Goal: Task Accomplishment & Management: Use online tool/utility

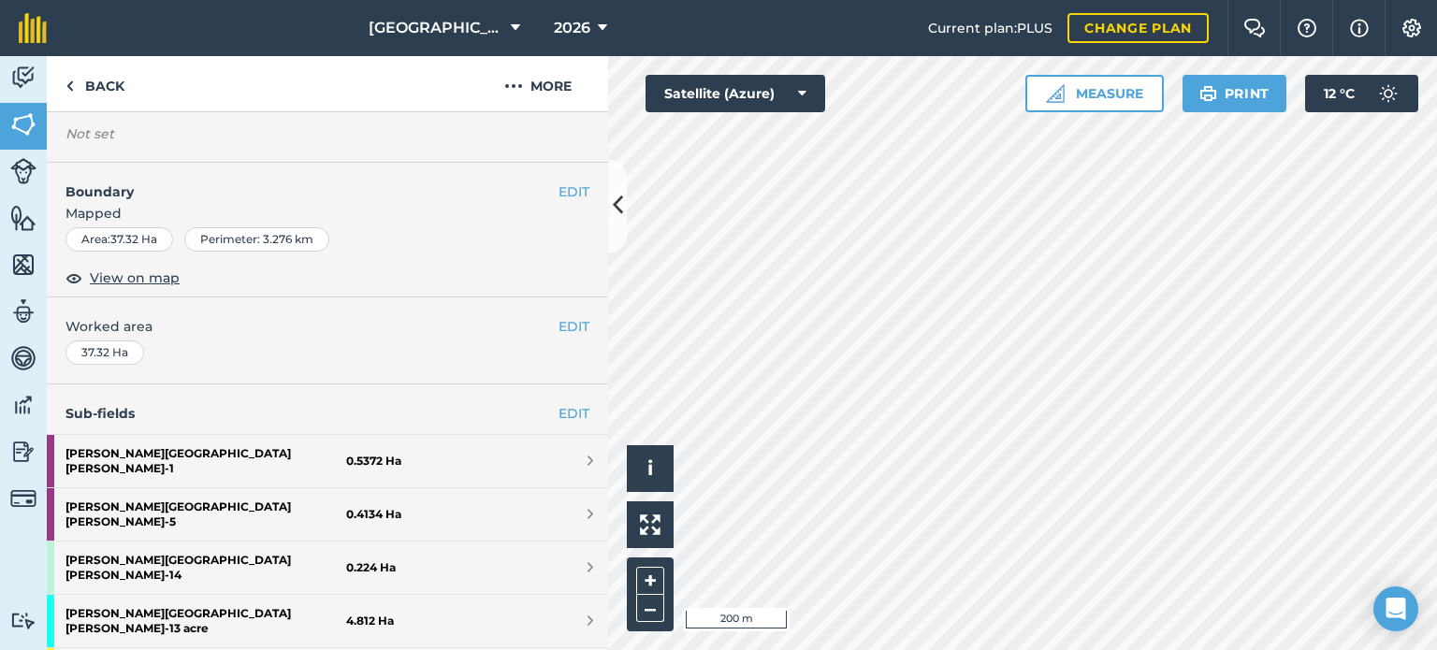
scroll to position [468, 0]
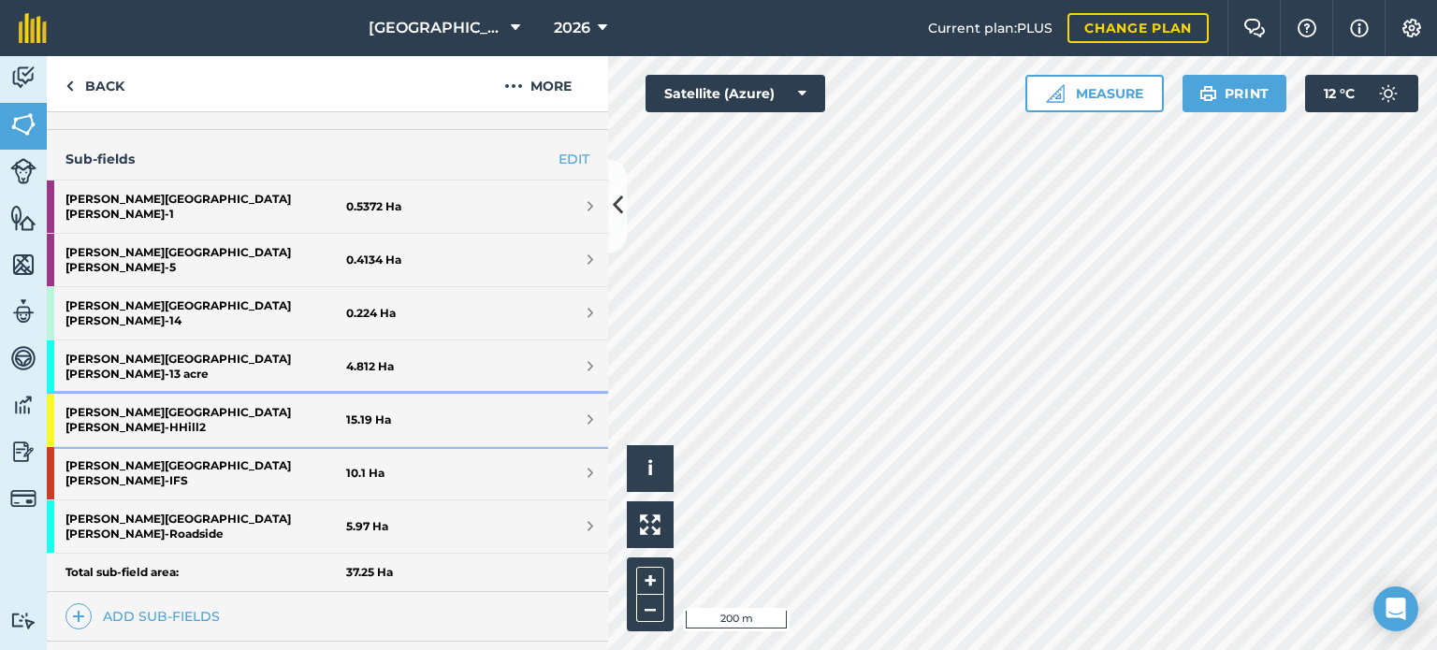
click at [103, 394] on strong "[PERSON_NAME] [PERSON_NAME] - HHill2" at bounding box center [205, 420] width 281 height 52
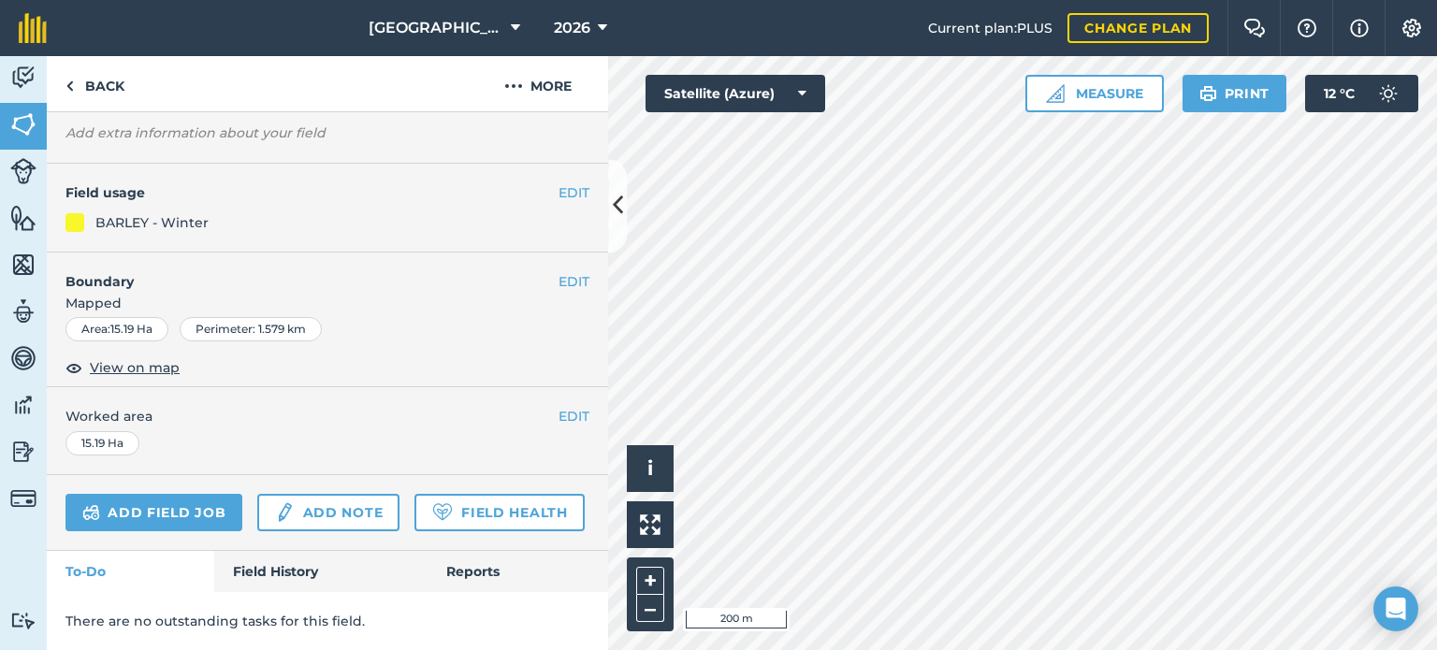
scroll to position [192, 0]
click at [186, 494] on link "Add field job" at bounding box center [153, 512] width 177 height 37
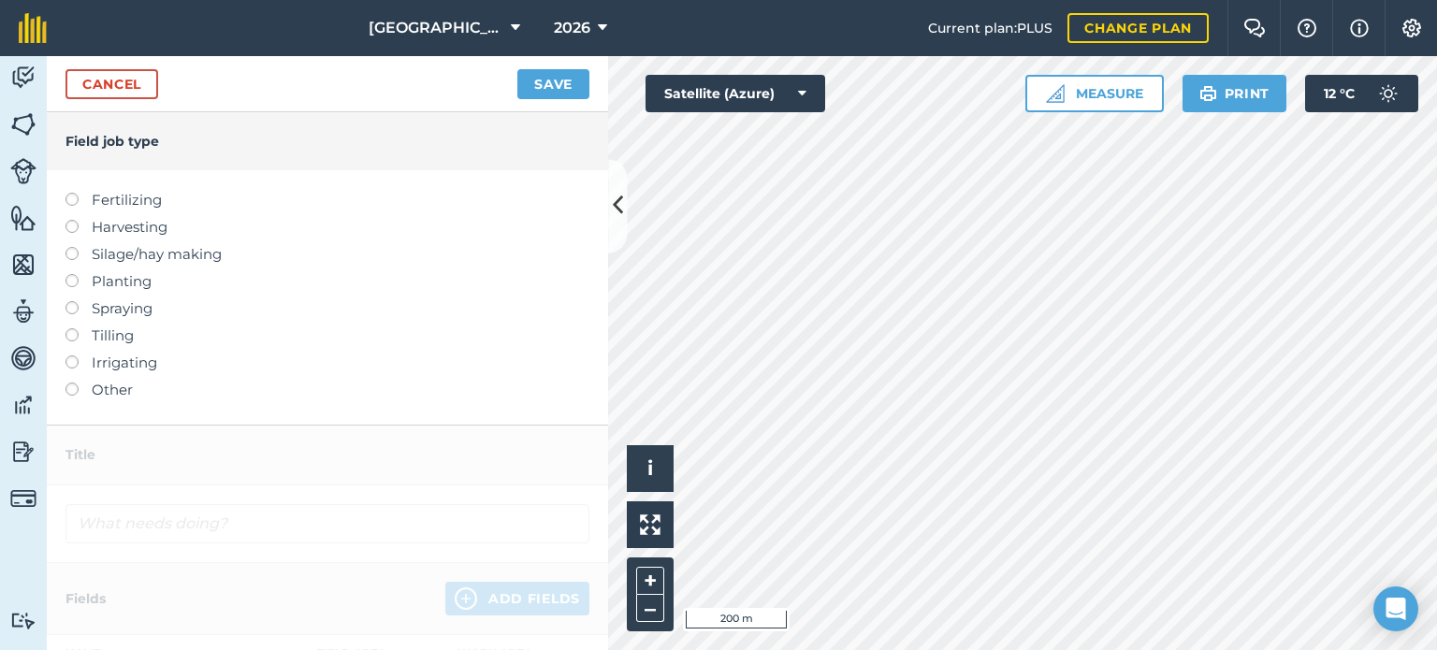
click at [80, 302] on li "Spraying" at bounding box center [327, 308] width 524 height 22
click at [75, 301] on label at bounding box center [78, 301] width 26 height 0
type input "Spraying"
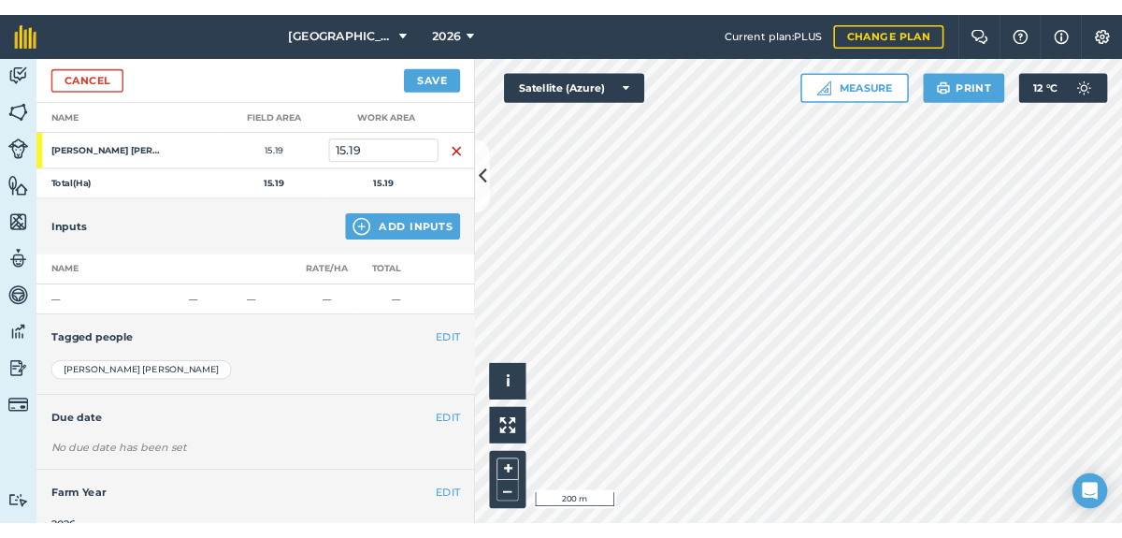
scroll to position [281, 0]
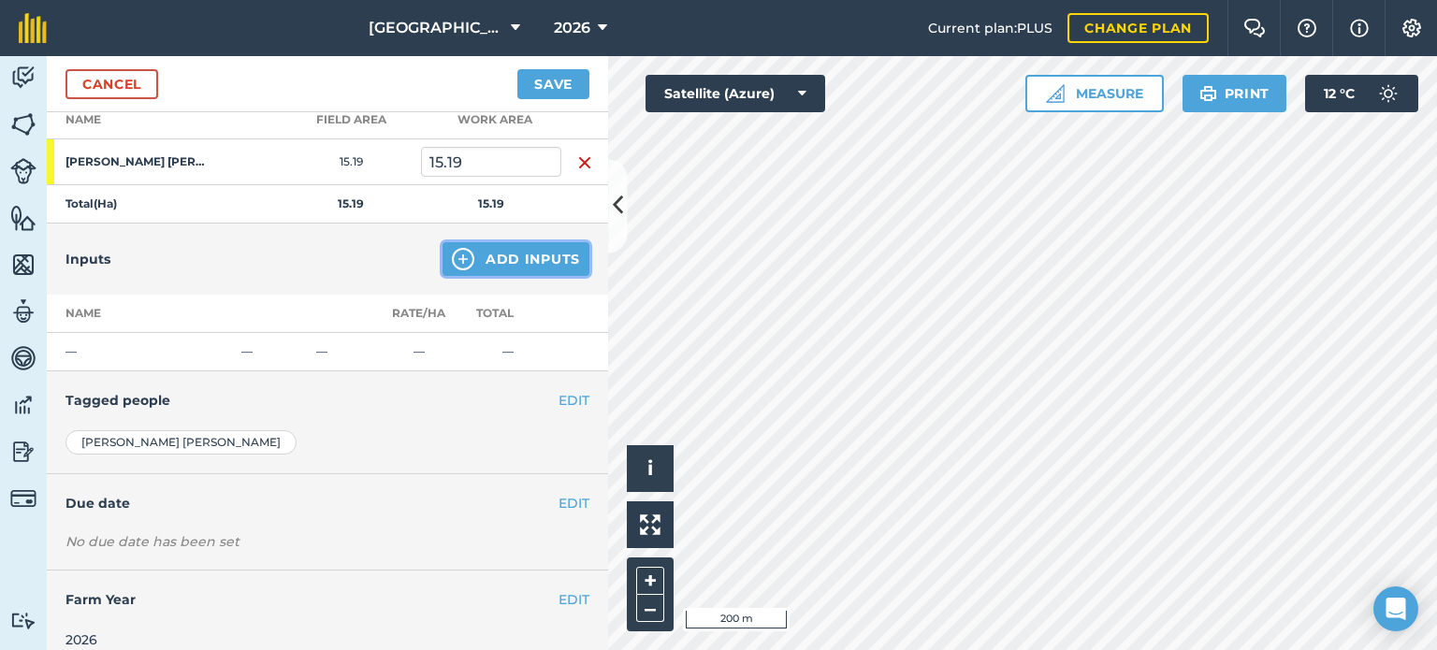
click at [463, 253] on button "Add Inputs" at bounding box center [515, 259] width 147 height 34
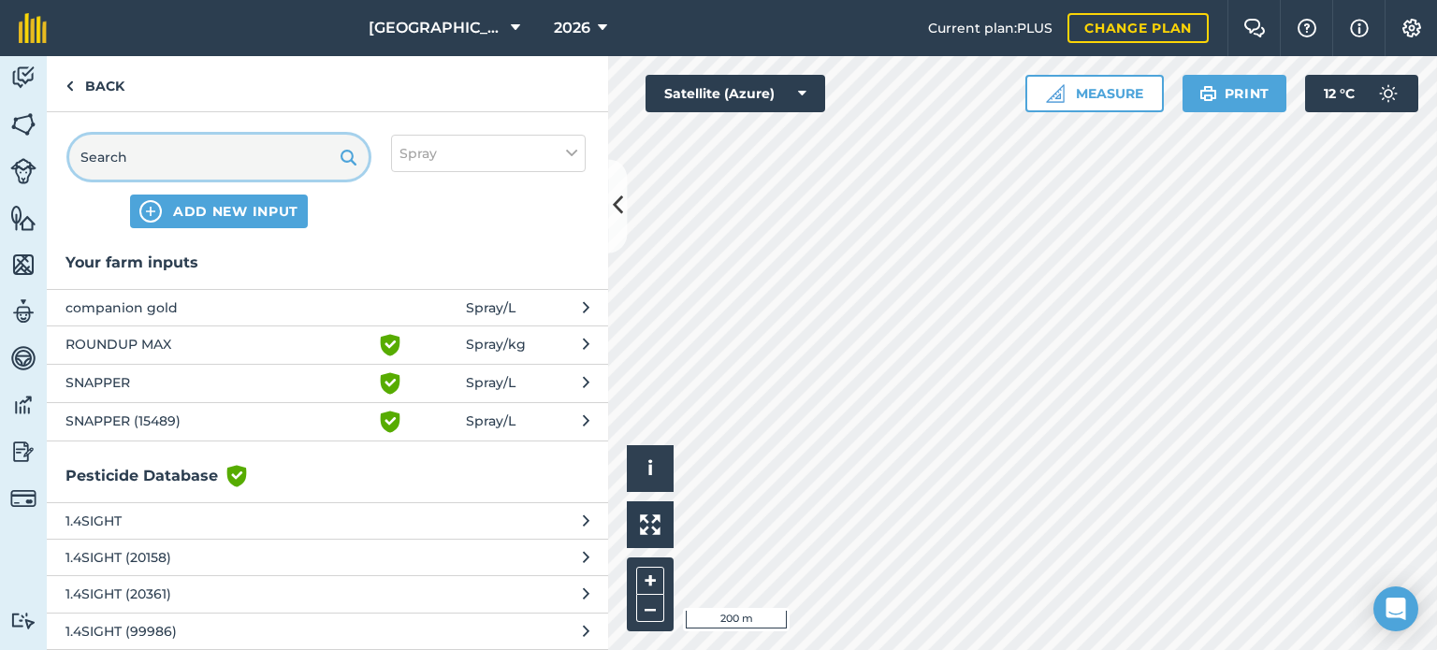
click at [276, 151] on input "text" at bounding box center [218, 157] width 299 height 45
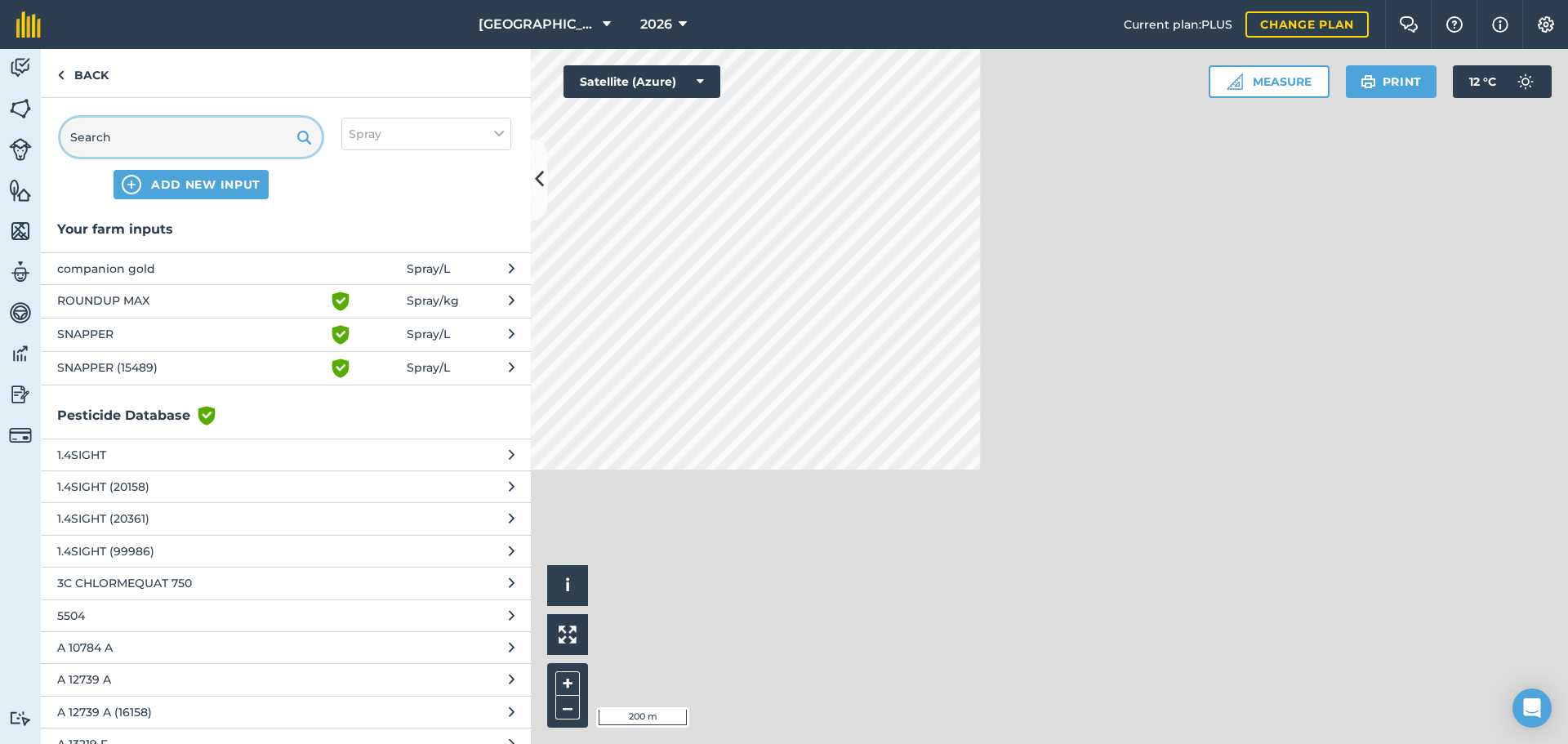
scroll to position [86, 0]
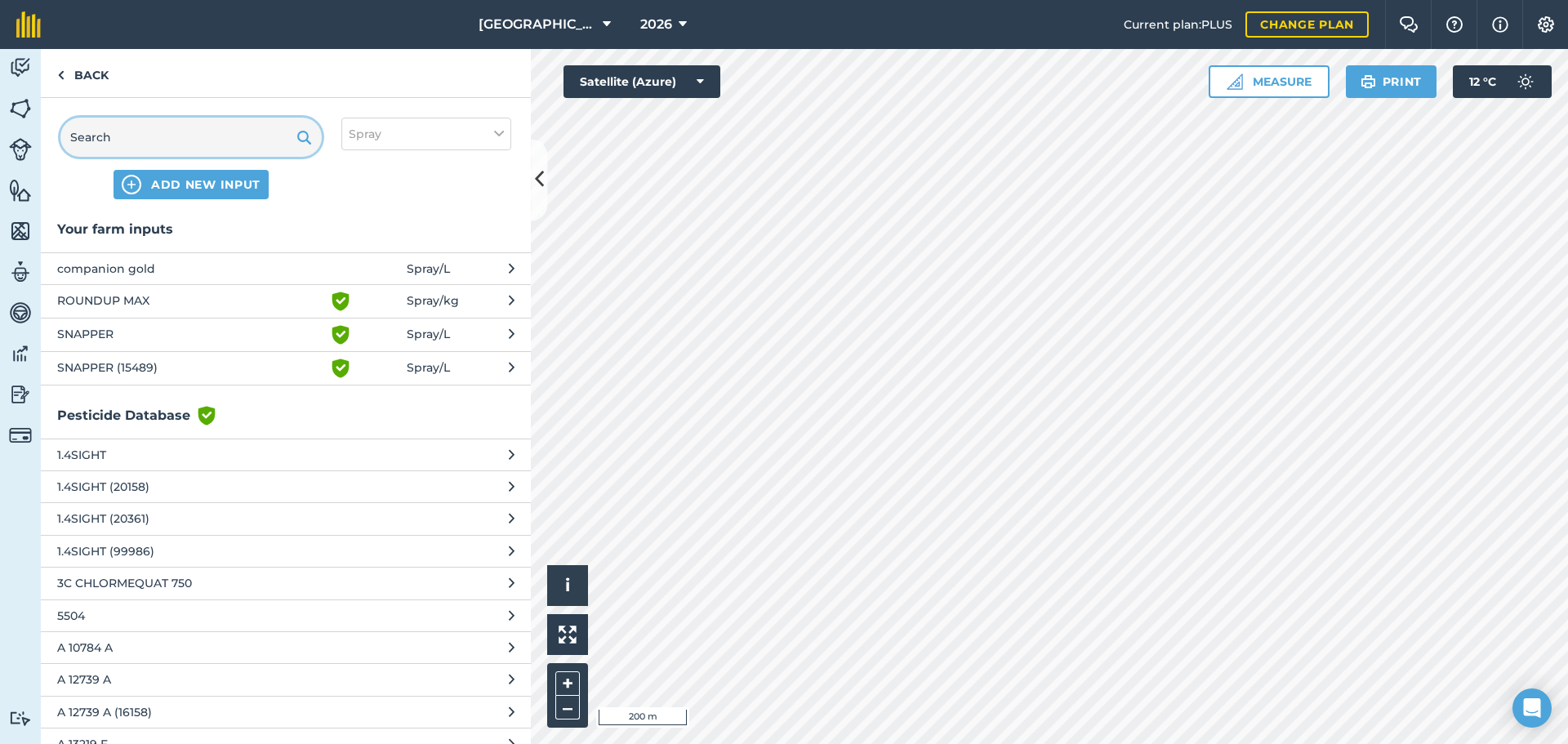
click at [145, 138] on input "text" at bounding box center [190, 137] width 261 height 39
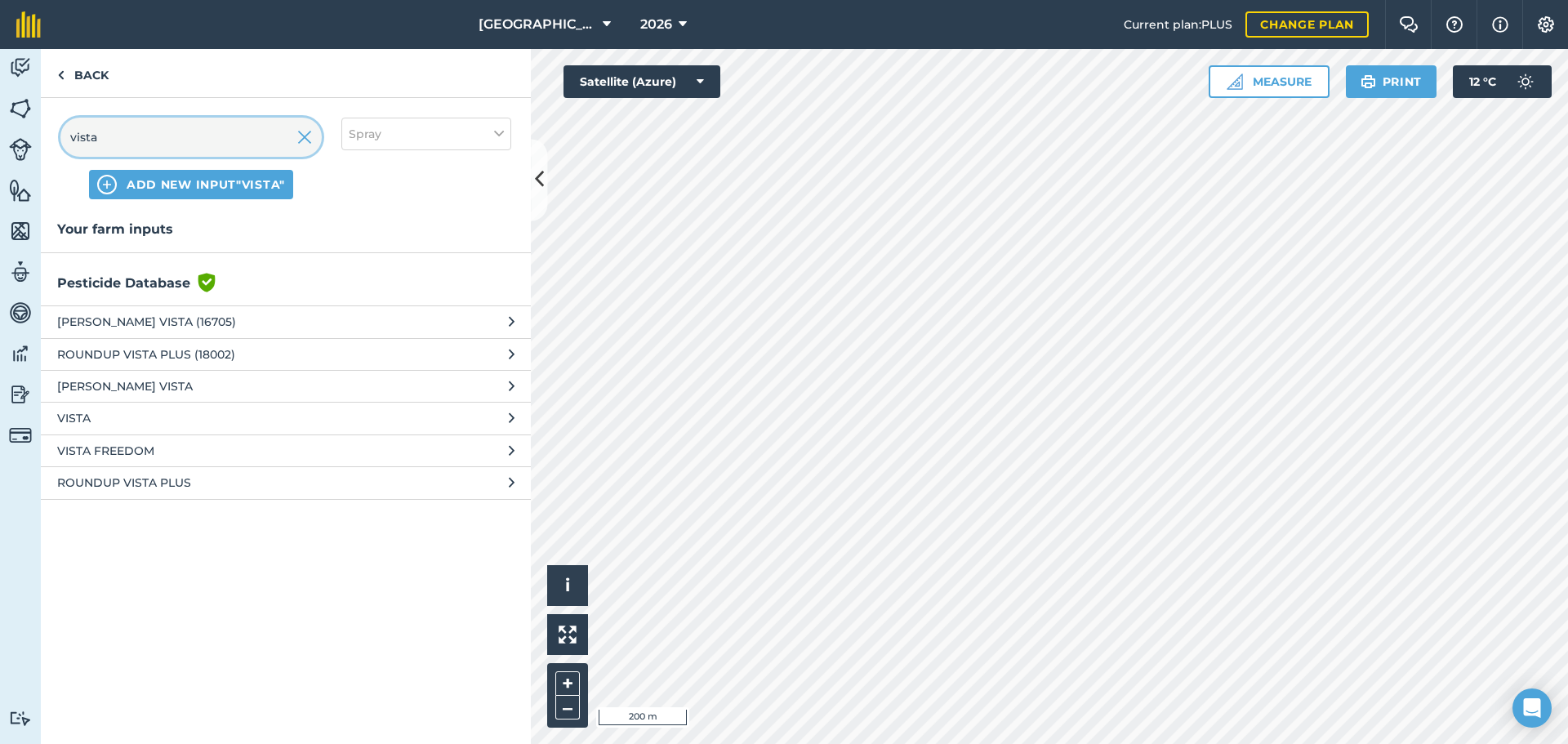
type input "vista"
click at [139, 451] on span "VISTA FREEDOM" at bounding box center [190, 451] width 267 height 18
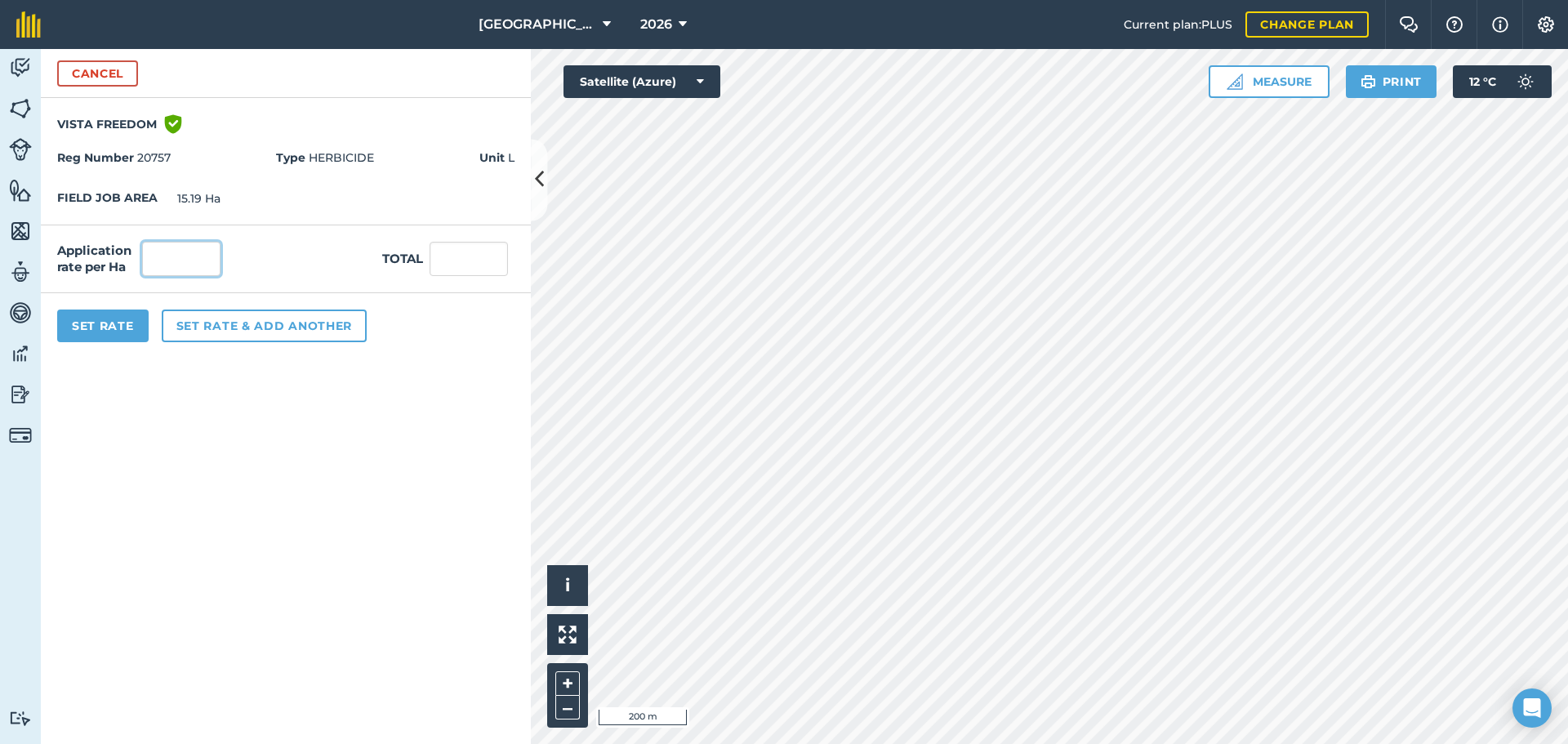
click at [176, 250] on input "text" at bounding box center [182, 258] width 79 height 34
type input "0.596"
type input "9.053"
click at [444, 261] on input "9.053" at bounding box center [469, 258] width 79 height 34
click at [130, 330] on button "Set Rate" at bounding box center [102, 325] width 92 height 32
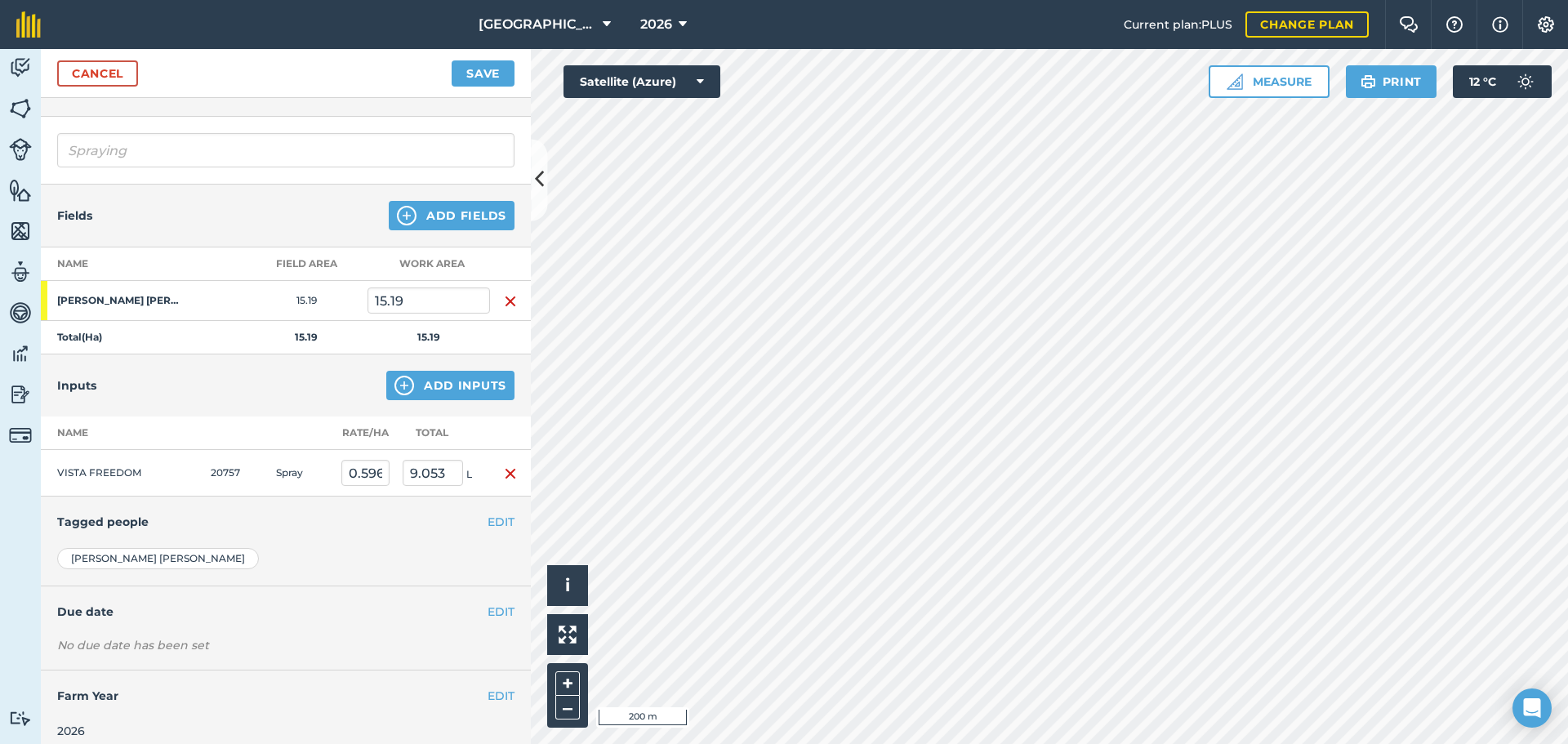
scroll to position [99, 0]
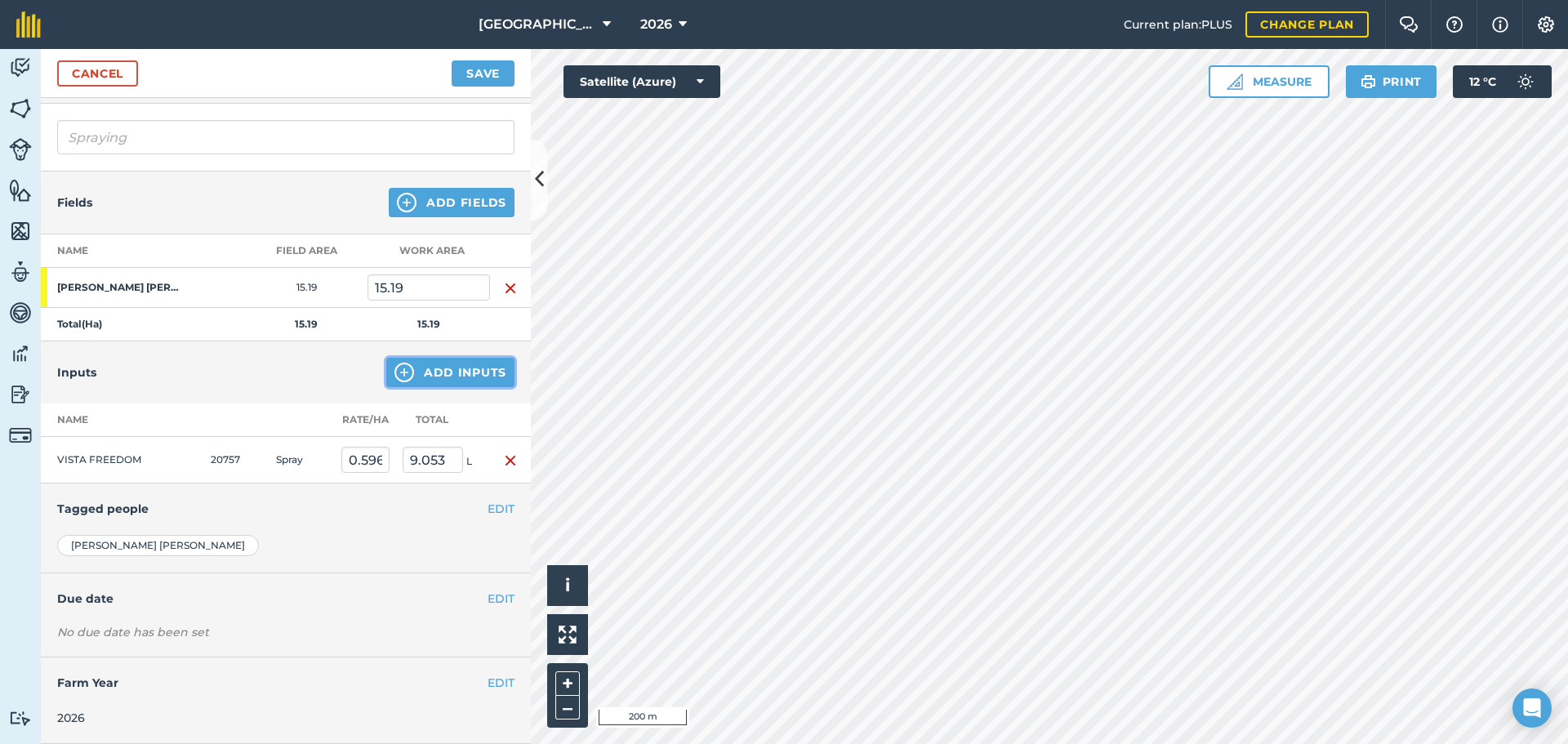
click at [399, 375] on img at bounding box center [404, 372] width 19 height 19
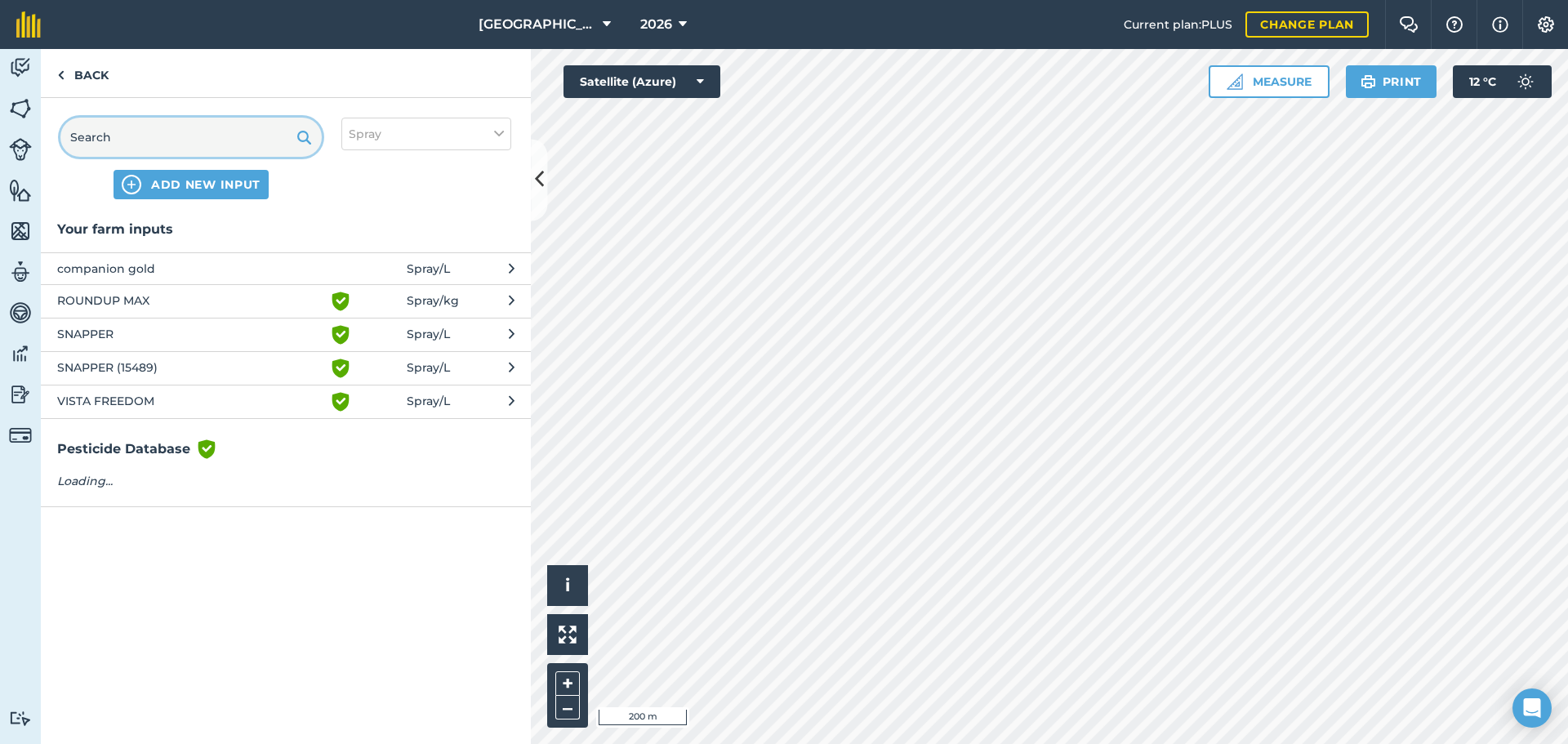
click at [140, 133] on input "text" at bounding box center [190, 137] width 261 height 39
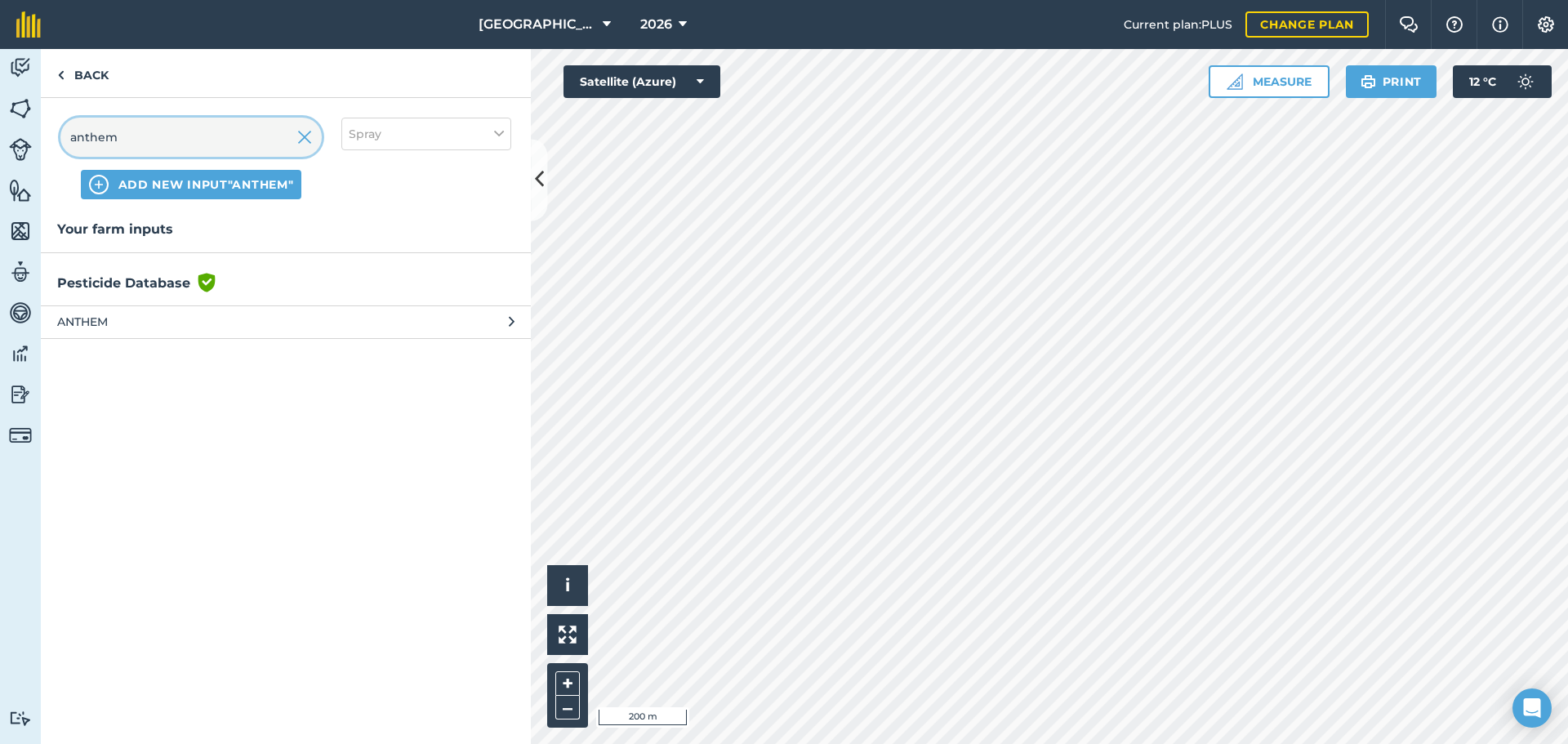
type input "anthem"
click at [88, 327] on span "ANTHEM" at bounding box center [190, 321] width 267 height 18
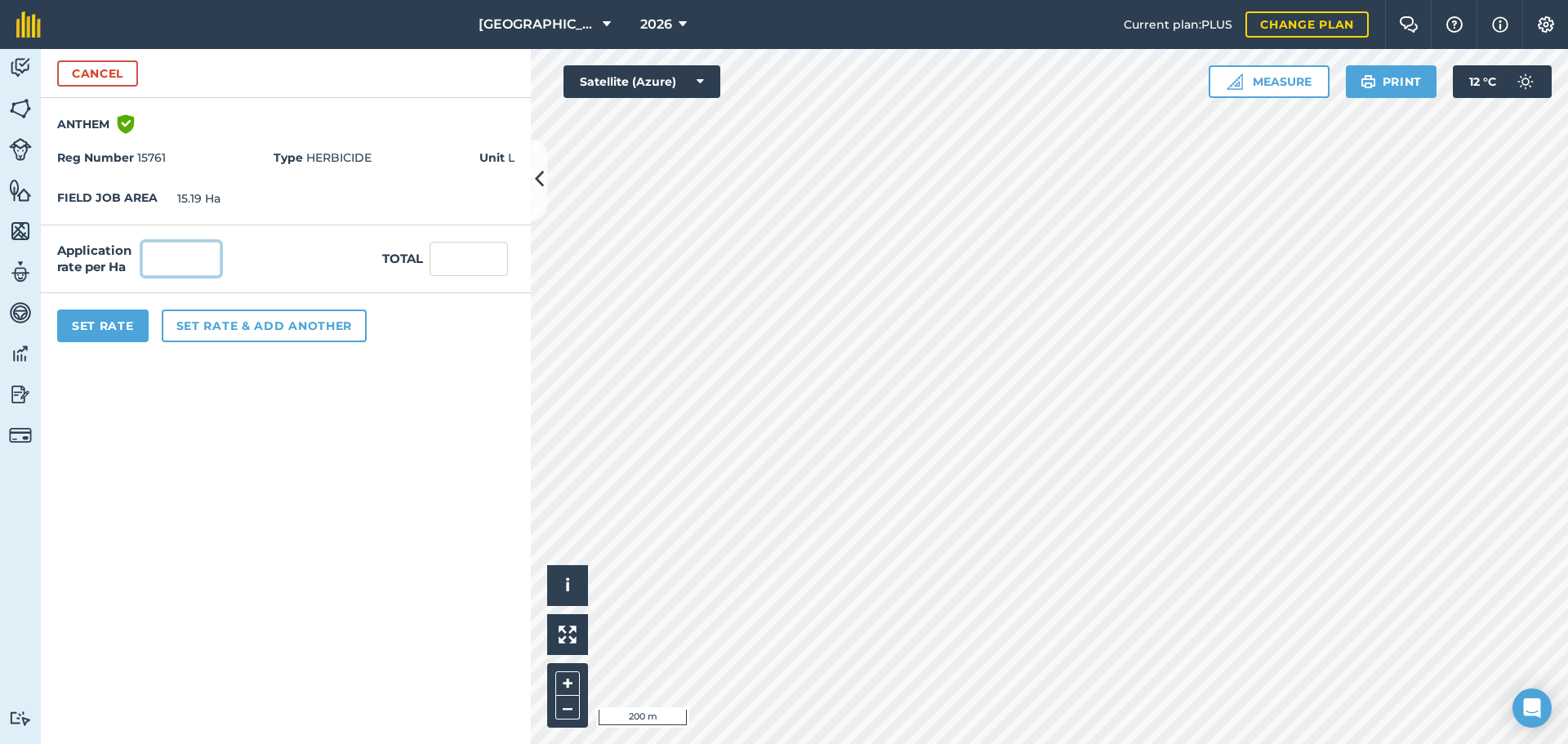
click at [175, 258] on input "text" at bounding box center [182, 258] width 79 height 34
type input "1.985"
type input "30.152"
click at [94, 327] on button "Set Rate" at bounding box center [102, 325] width 92 height 32
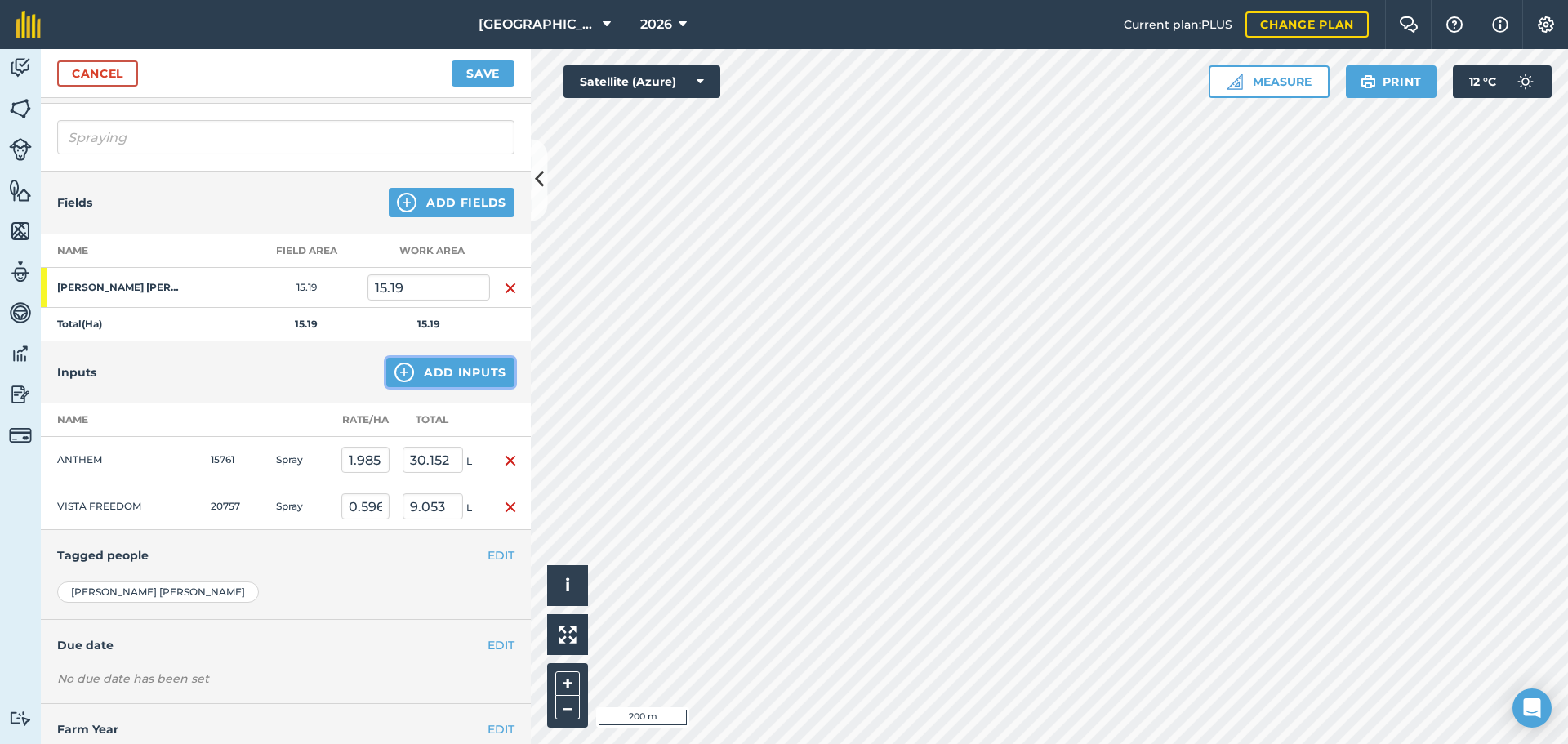
click at [443, 367] on button "Add Inputs" at bounding box center [450, 373] width 128 height 30
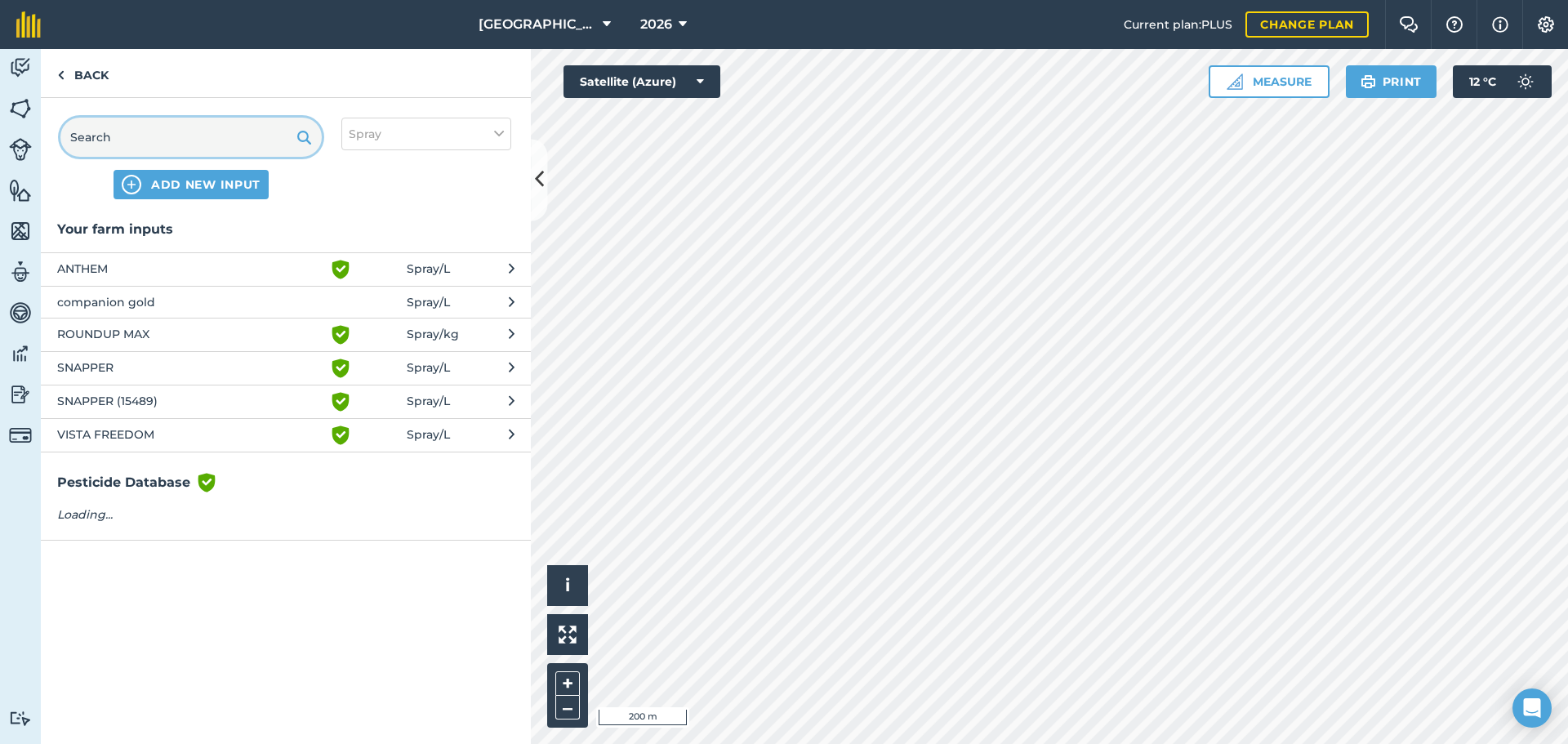
click at [88, 133] on input "text" at bounding box center [190, 137] width 261 height 39
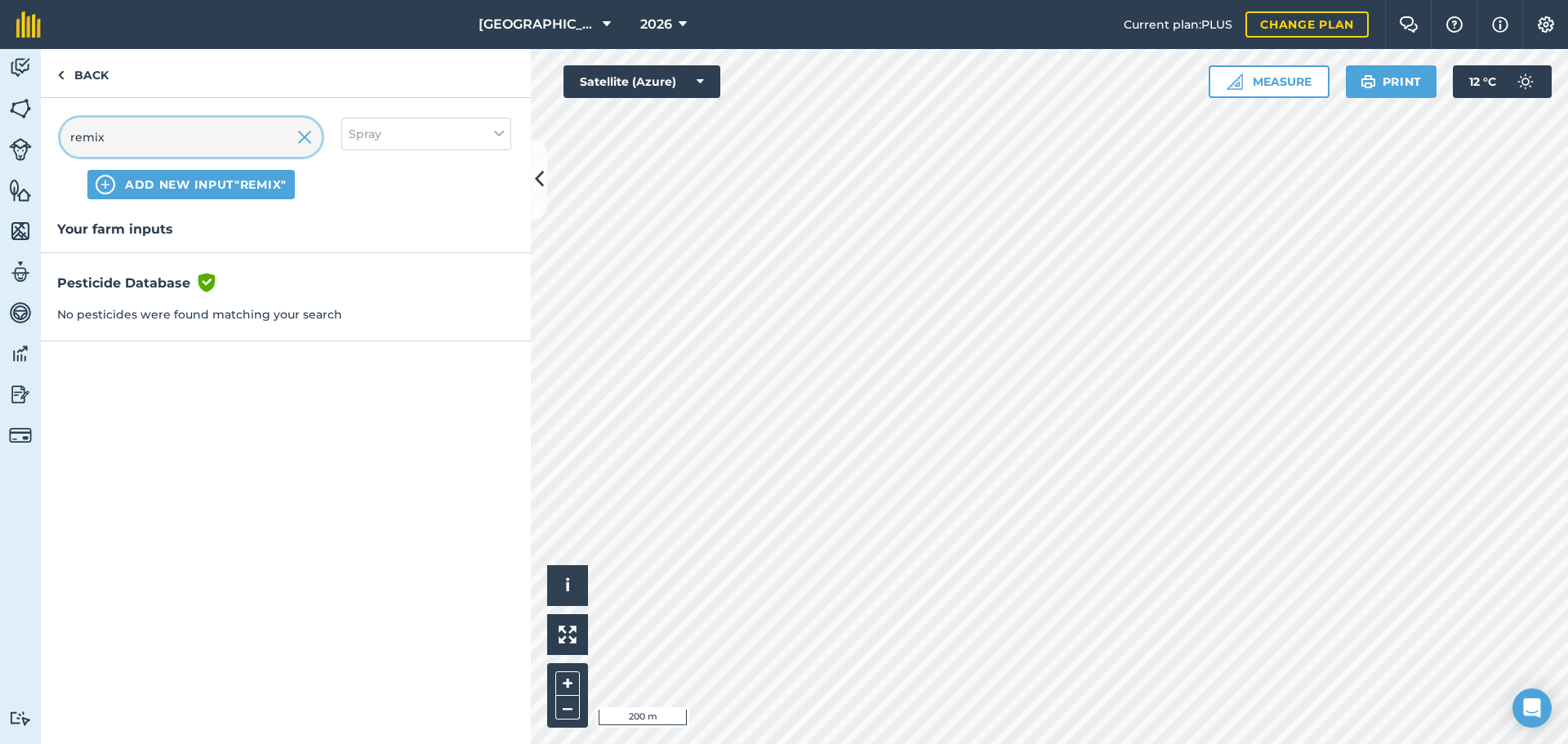
type input "remix"
click at [120, 186] on button "ADD NEW INPUT "remix"" at bounding box center [191, 185] width 208 height 30
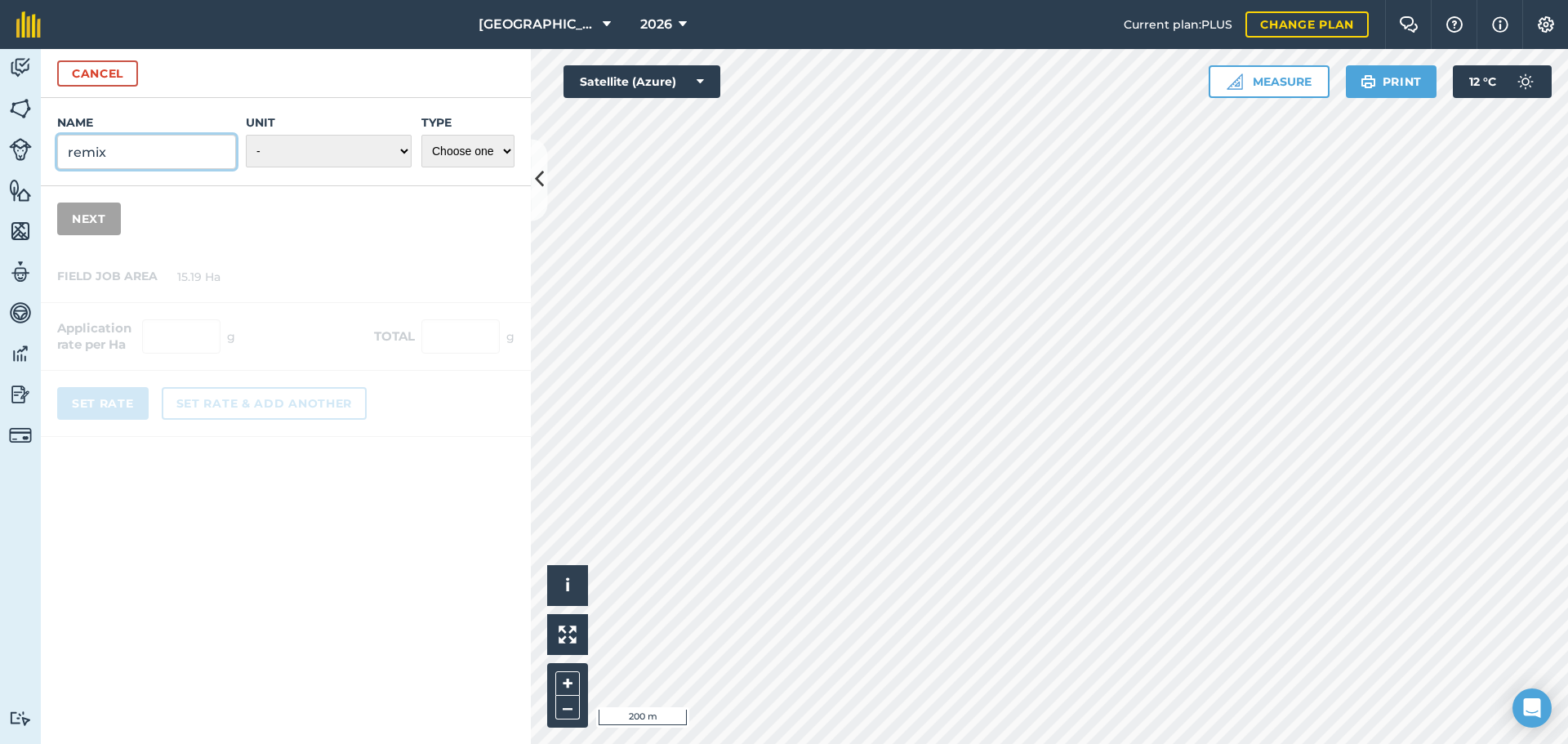
click at [107, 160] on input "remix" at bounding box center [146, 151] width 179 height 34
click at [76, 151] on input "remix" at bounding box center [146, 151] width 179 height 34
type input "Remix"
click at [290, 156] on select "- Grams/g Kilograms/kg Metric tonnes/t Millilitres/ml Litres/L Ounces/oz Pounds…" at bounding box center [329, 150] width 166 height 32
select select "LITRES"
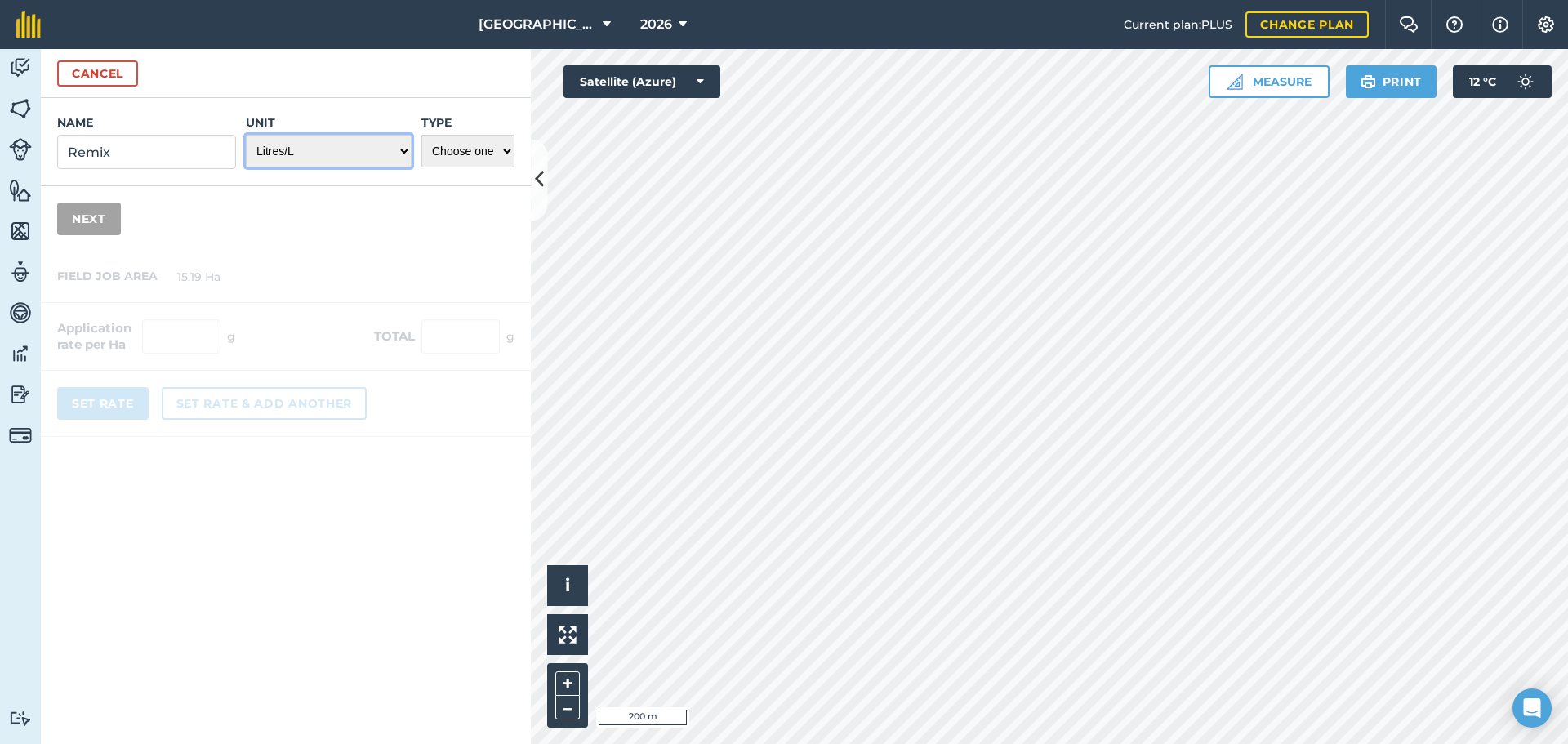
click at [246, 134] on select "- Grams/g Kilograms/kg Metric tonnes/t Millilitres/ml Litres/L Ounces/oz Pounds…" at bounding box center [329, 150] width 166 height 32
click at [453, 162] on select "Choose one Fertilizer Seed Spray Fuel Other" at bounding box center [468, 150] width 93 height 32
select select "SPRAY"
click at [422, 134] on select "Choose one Fertilizer Seed Spray Fuel Other" at bounding box center [468, 150] width 93 height 32
click at [89, 221] on button "Next" at bounding box center [88, 218] width 64 height 32
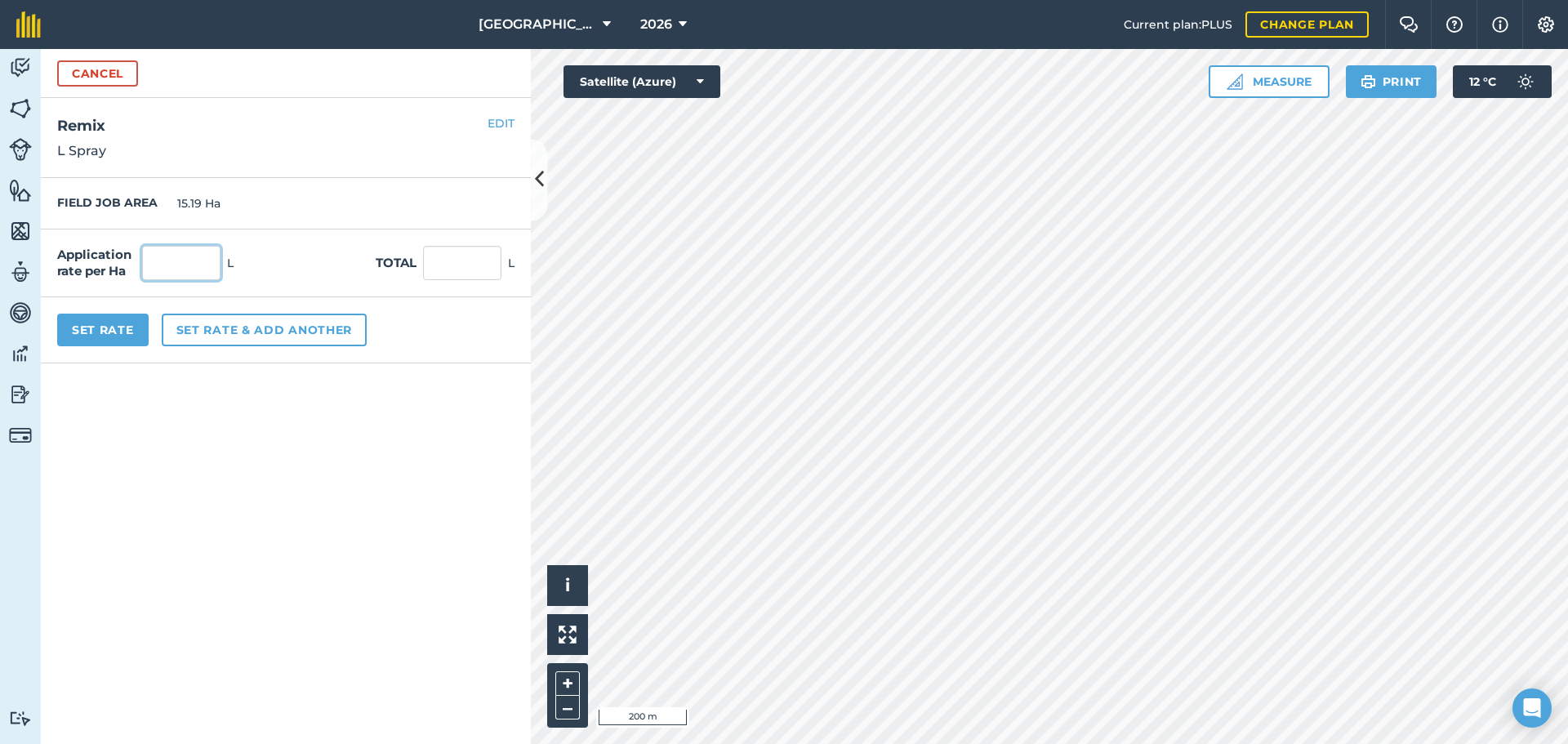
drag, startPoint x: 151, startPoint y: 269, endPoint x: 227, endPoint y: 291, distance: 79.1
click at [152, 269] on input "text" at bounding box center [182, 263] width 79 height 34
type input "0.199"
type input "3.023"
click at [130, 327] on button "Set Rate" at bounding box center [102, 329] width 92 height 32
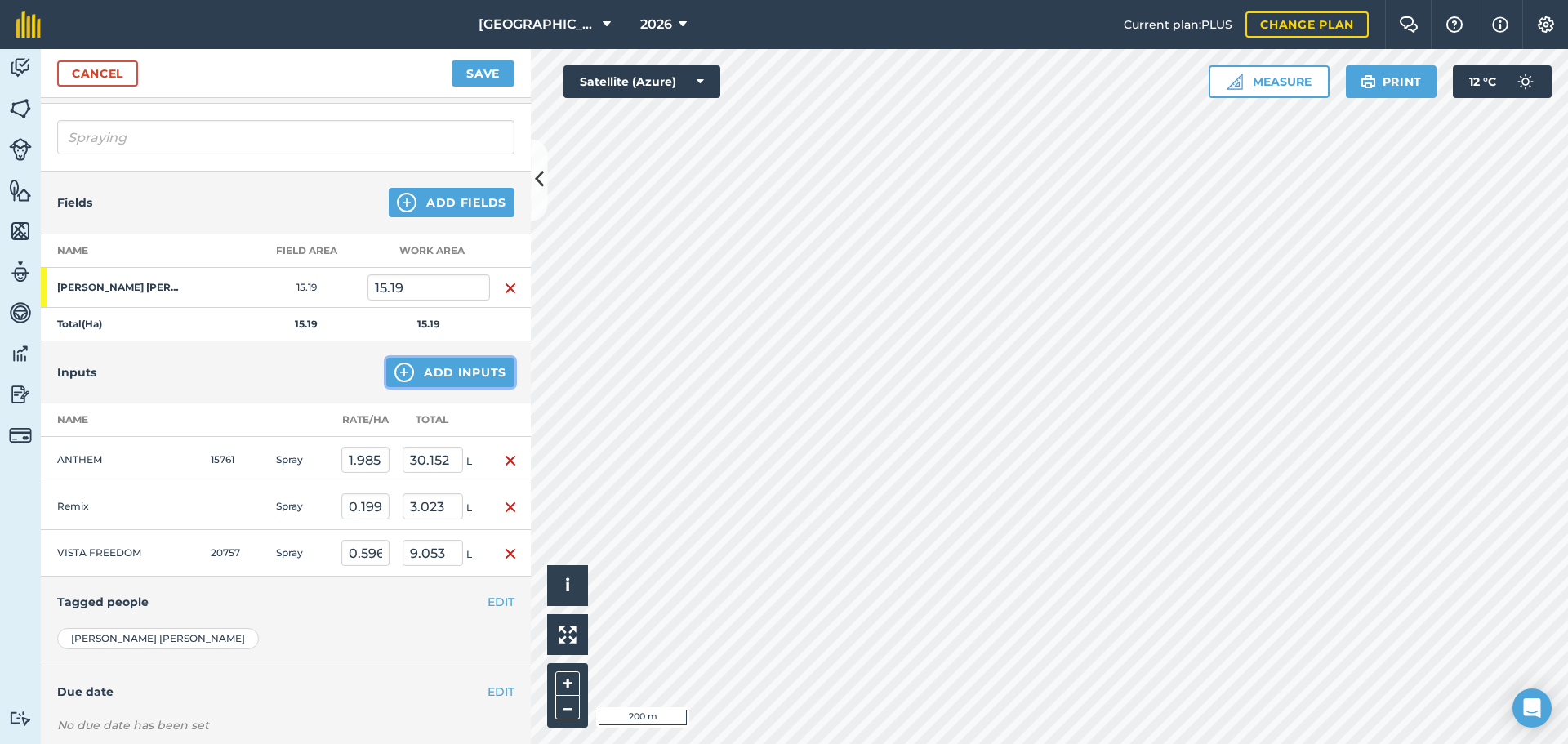
click at [395, 370] on img at bounding box center [404, 372] width 19 height 19
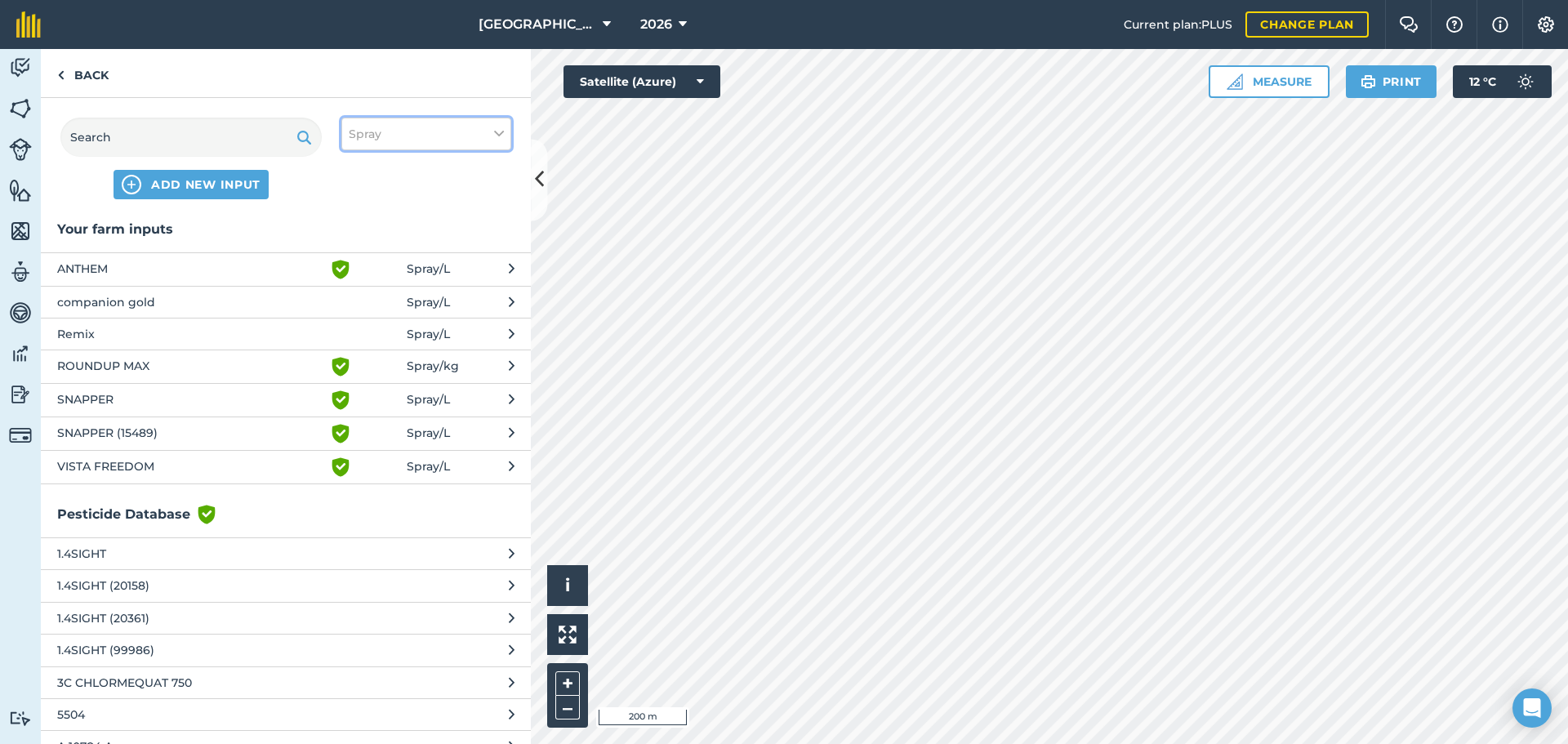
click at [378, 127] on span "Spray" at bounding box center [364, 134] width 32 height 18
click at [374, 226] on label "Spray" at bounding box center [426, 229] width 155 height 17
click at [360, 226] on input "Spray" at bounding box center [354, 225] width 10 height 10
checkbox input "false"
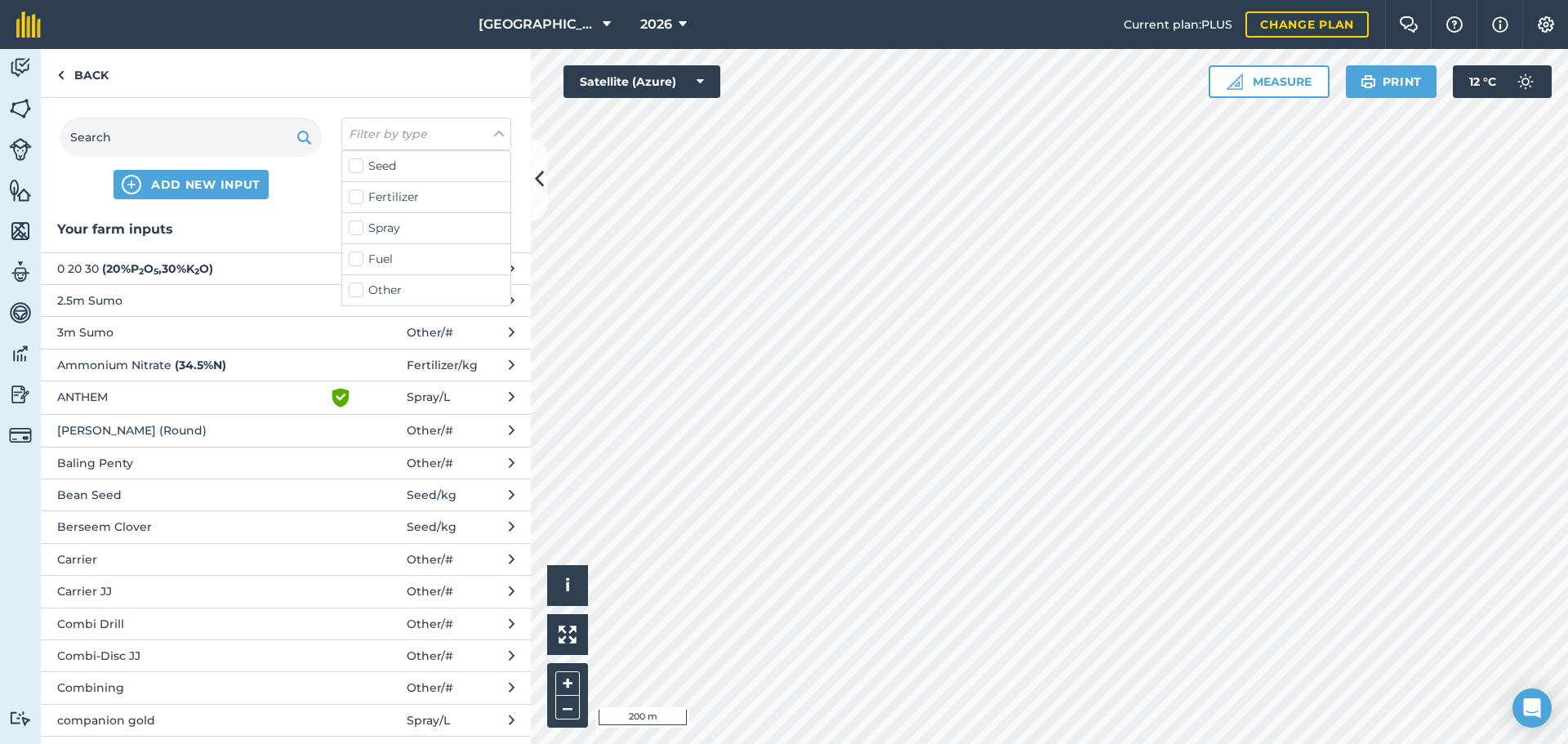
click at [359, 285] on label "Other" at bounding box center [426, 291] width 155 height 17
click at [359, 285] on input "Other" at bounding box center [354, 287] width 10 height 10
checkbox input "true"
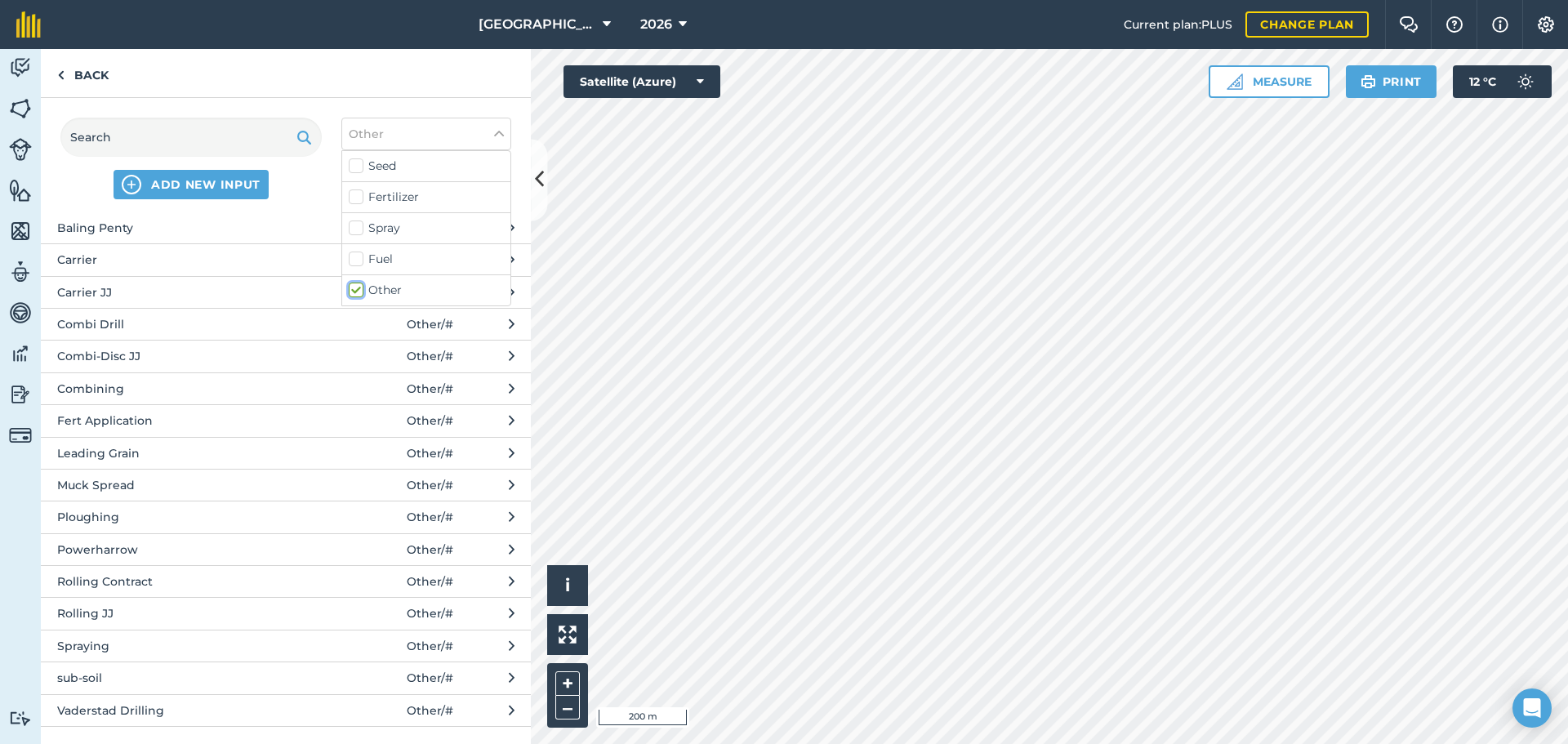
scroll to position [140, 0]
click at [102, 567] on span "Spraying" at bounding box center [190, 644] width 267 height 18
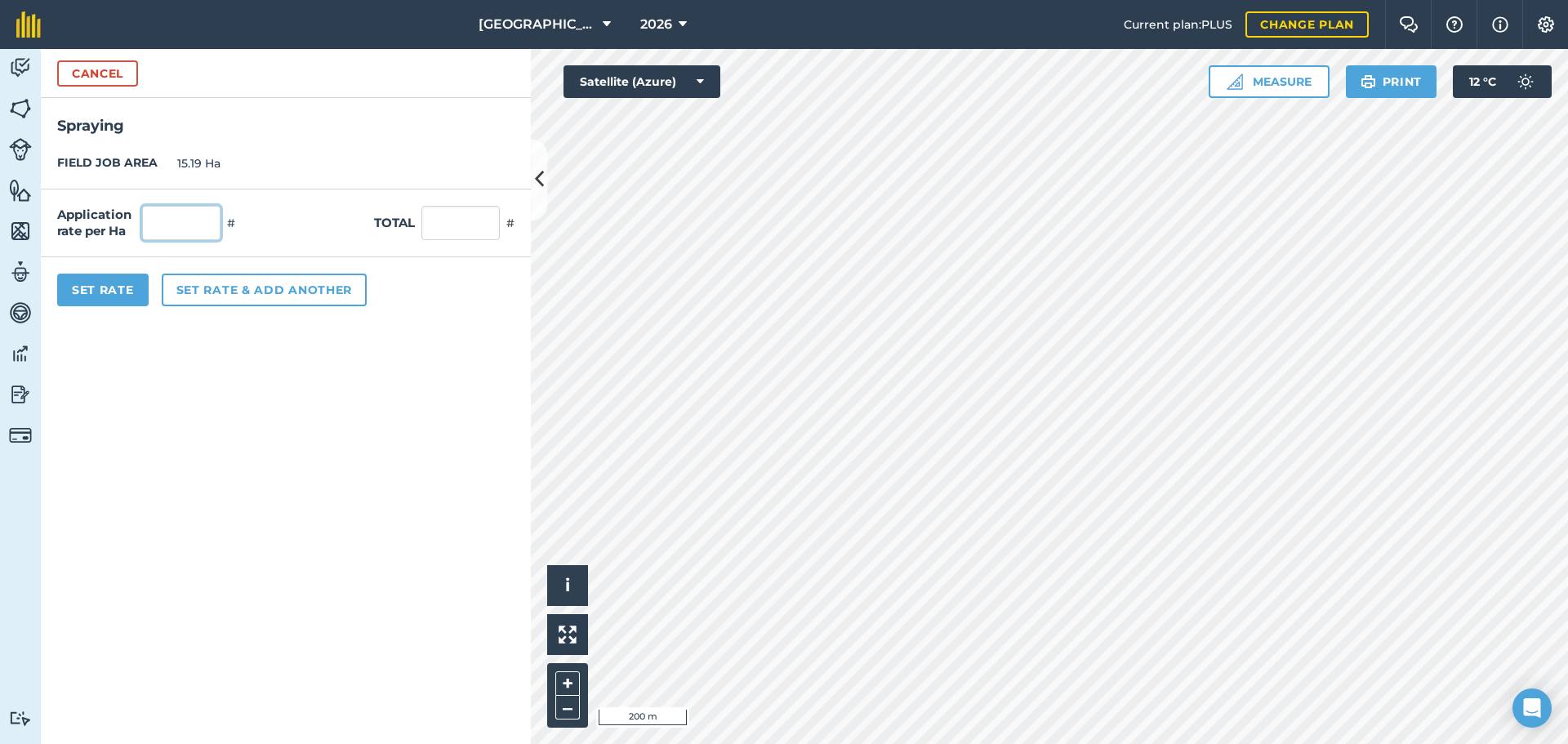
click at [165, 217] on input "text" at bounding box center [182, 223] width 79 height 34
type input "1"
type input "15.19"
click at [112, 303] on button "Set Rate" at bounding box center [102, 289] width 92 height 32
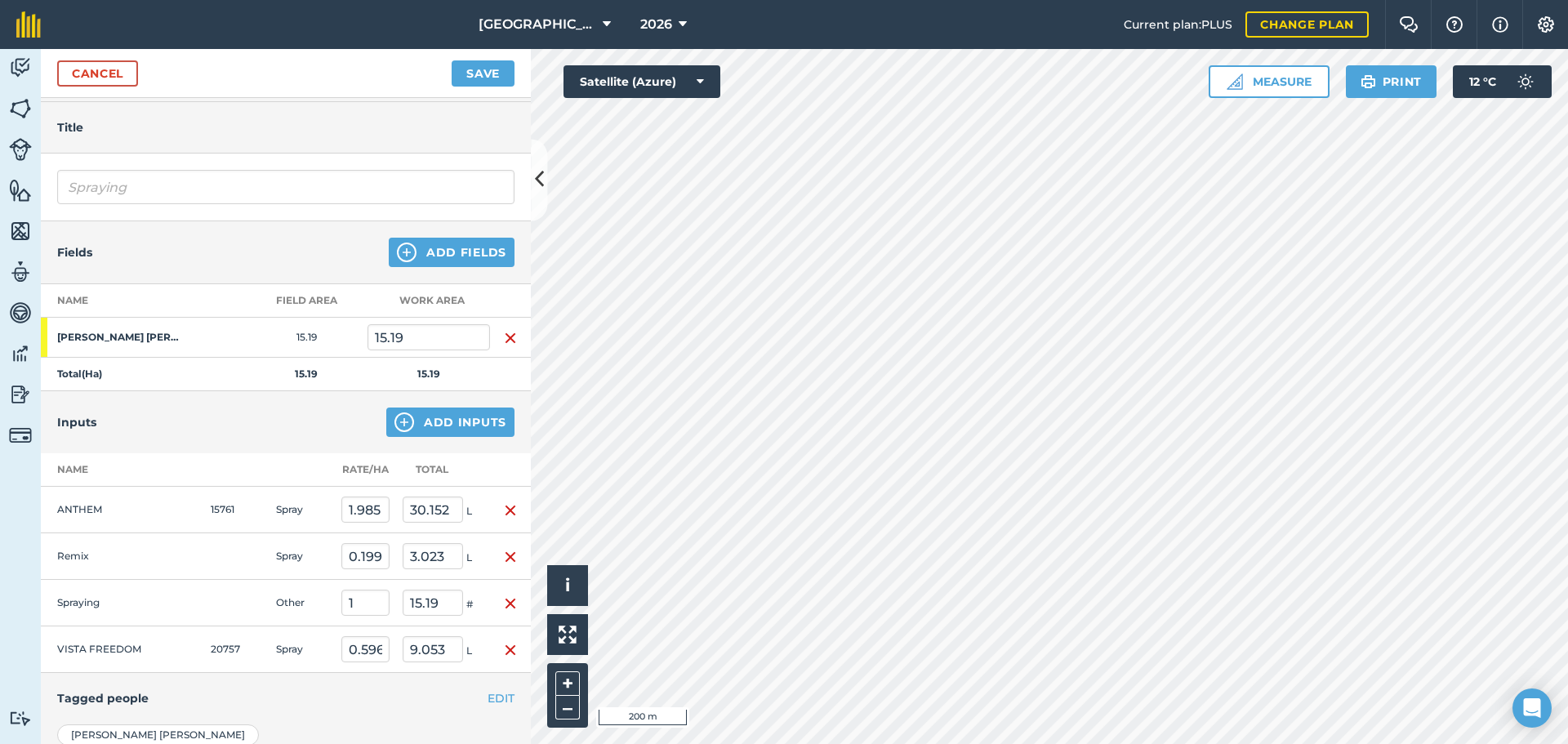
scroll to position [0, 0]
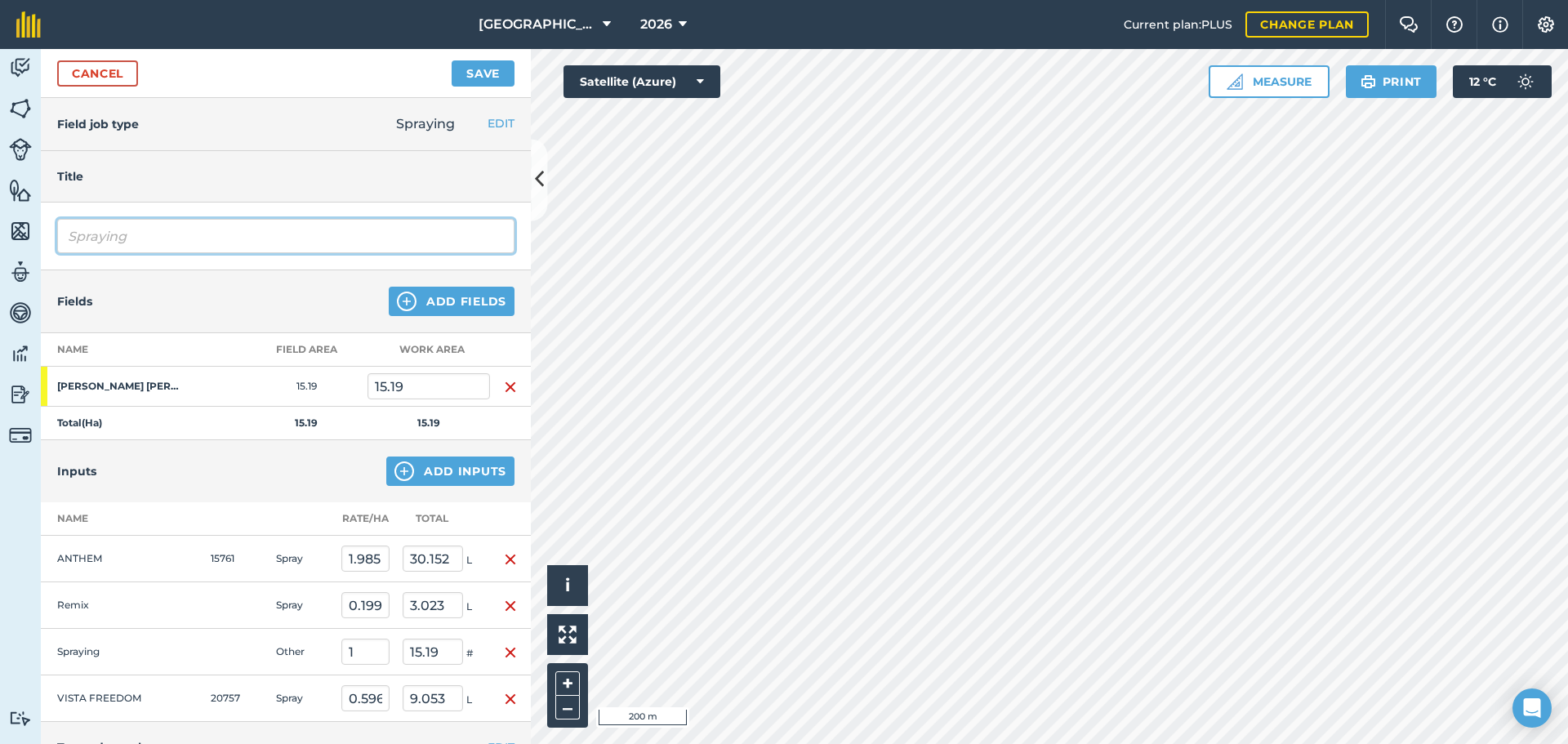
click at [101, 229] on input "Spraying" at bounding box center [285, 236] width 457 height 34
type input "Spraying Pre Em"
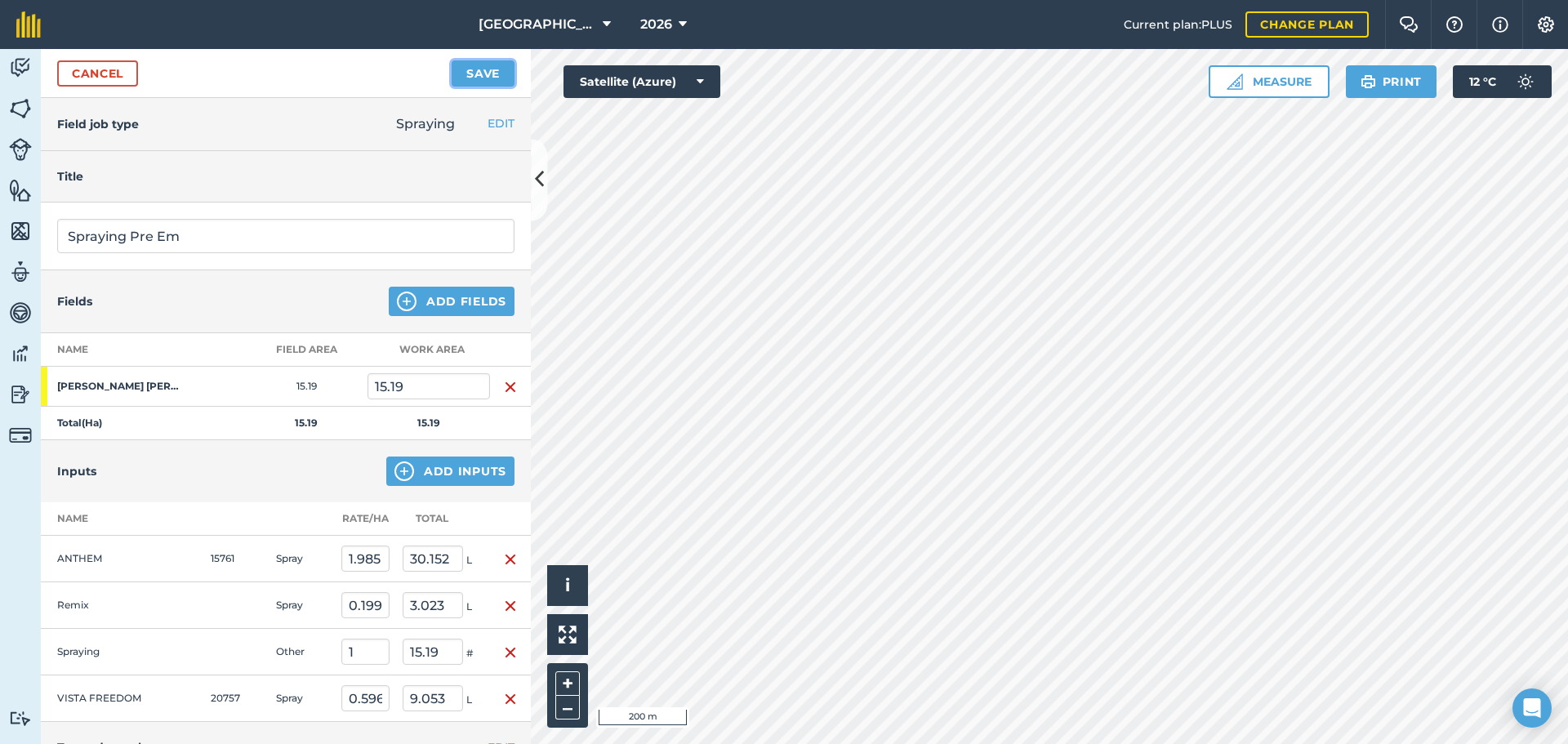
click at [485, 72] on button "Save" at bounding box center [483, 73] width 63 height 26
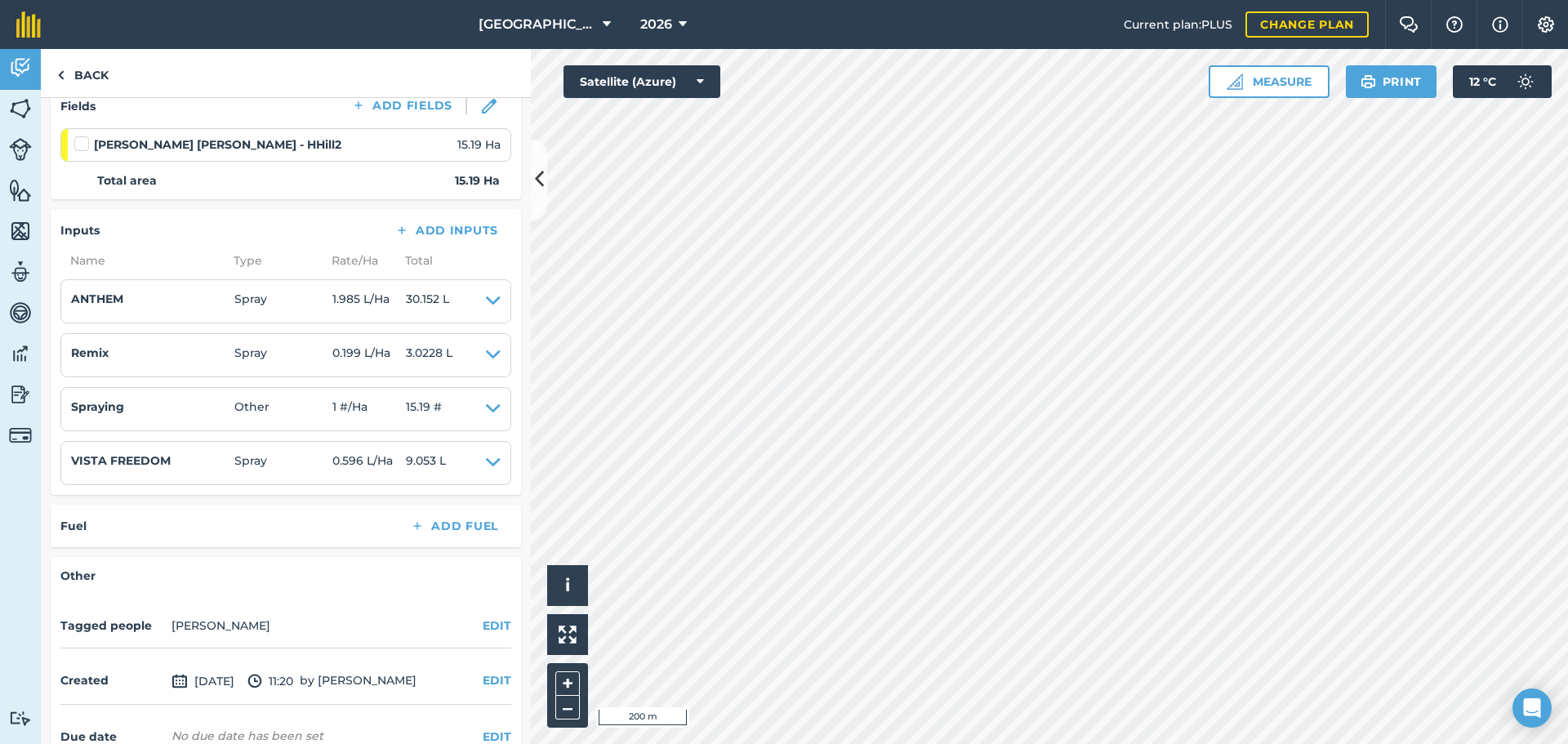
scroll to position [321, 0]
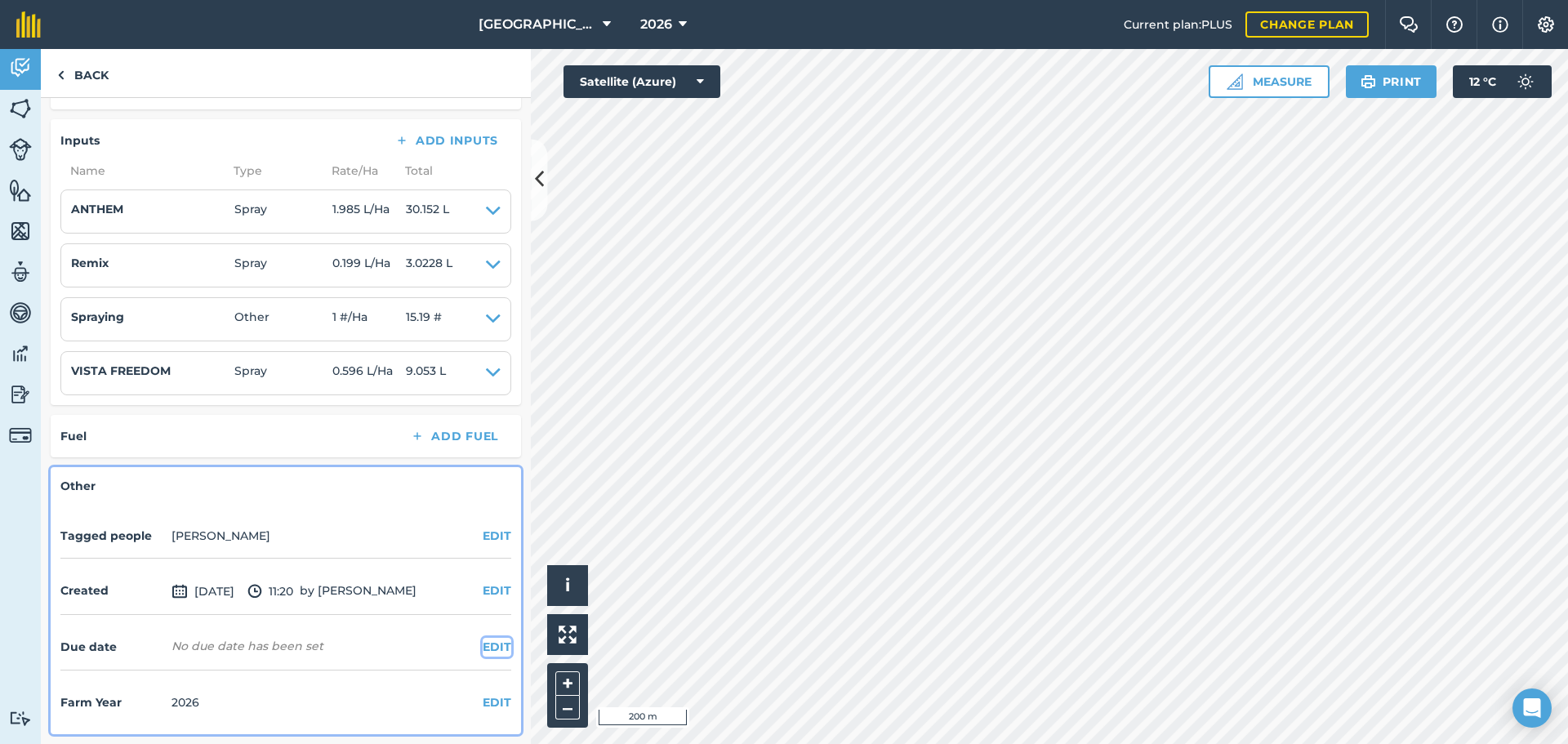
click at [483, 567] on button "EDIT" at bounding box center [497, 646] width 29 height 18
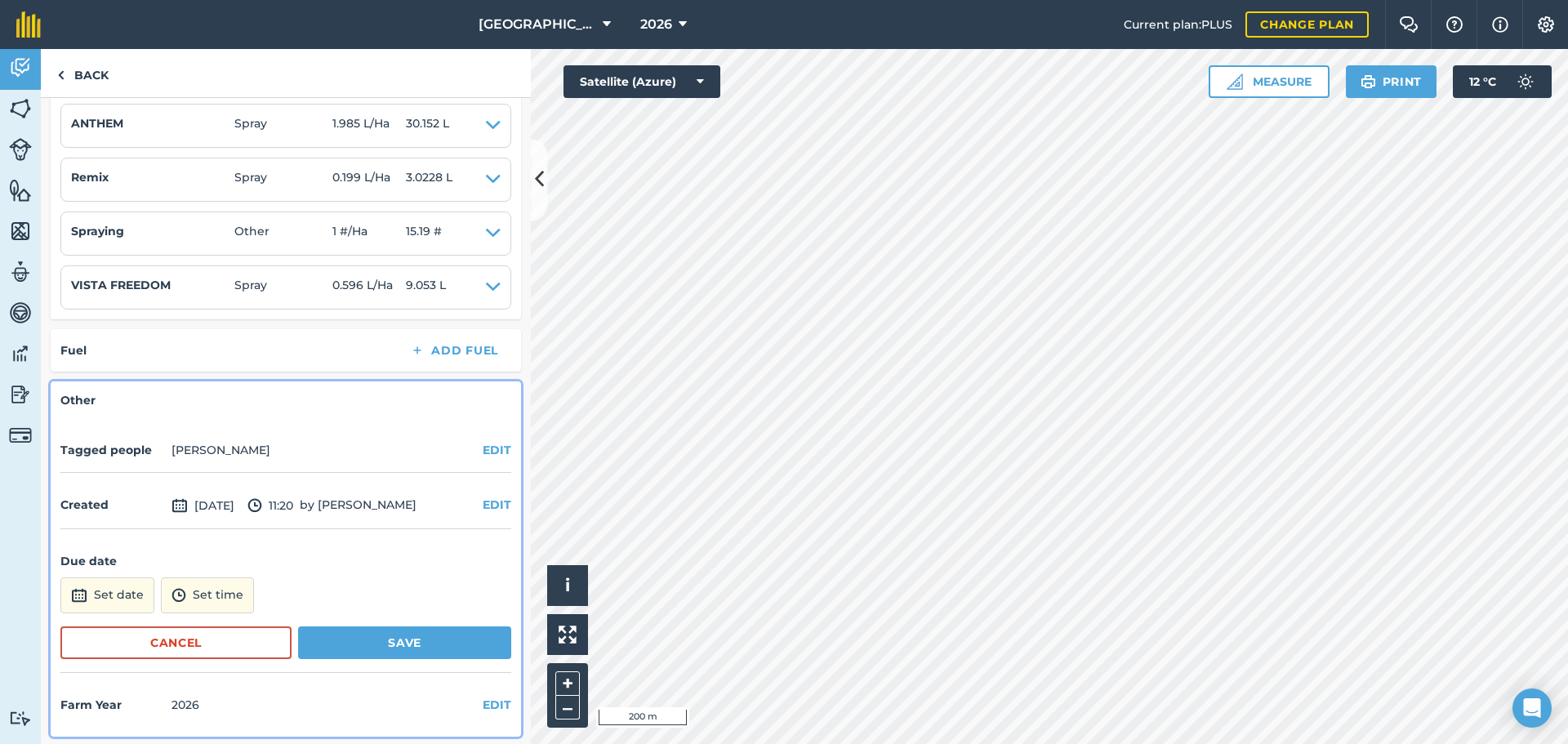
scroll to position [410, 0]
click at [145, 567] on button "Set date" at bounding box center [107, 592] width 94 height 36
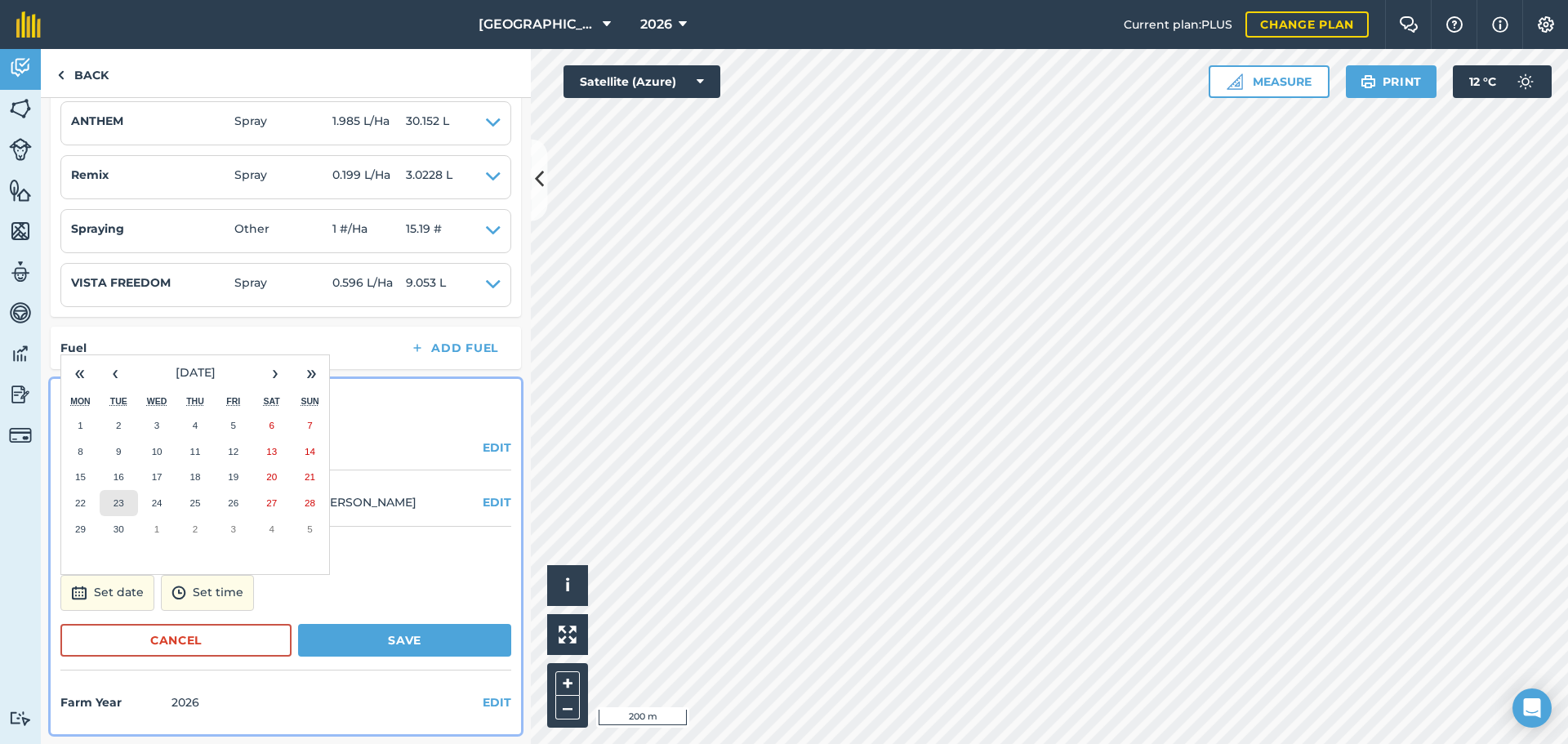
click at [120, 502] on abbr "23" at bounding box center [119, 503] width 10 height 10
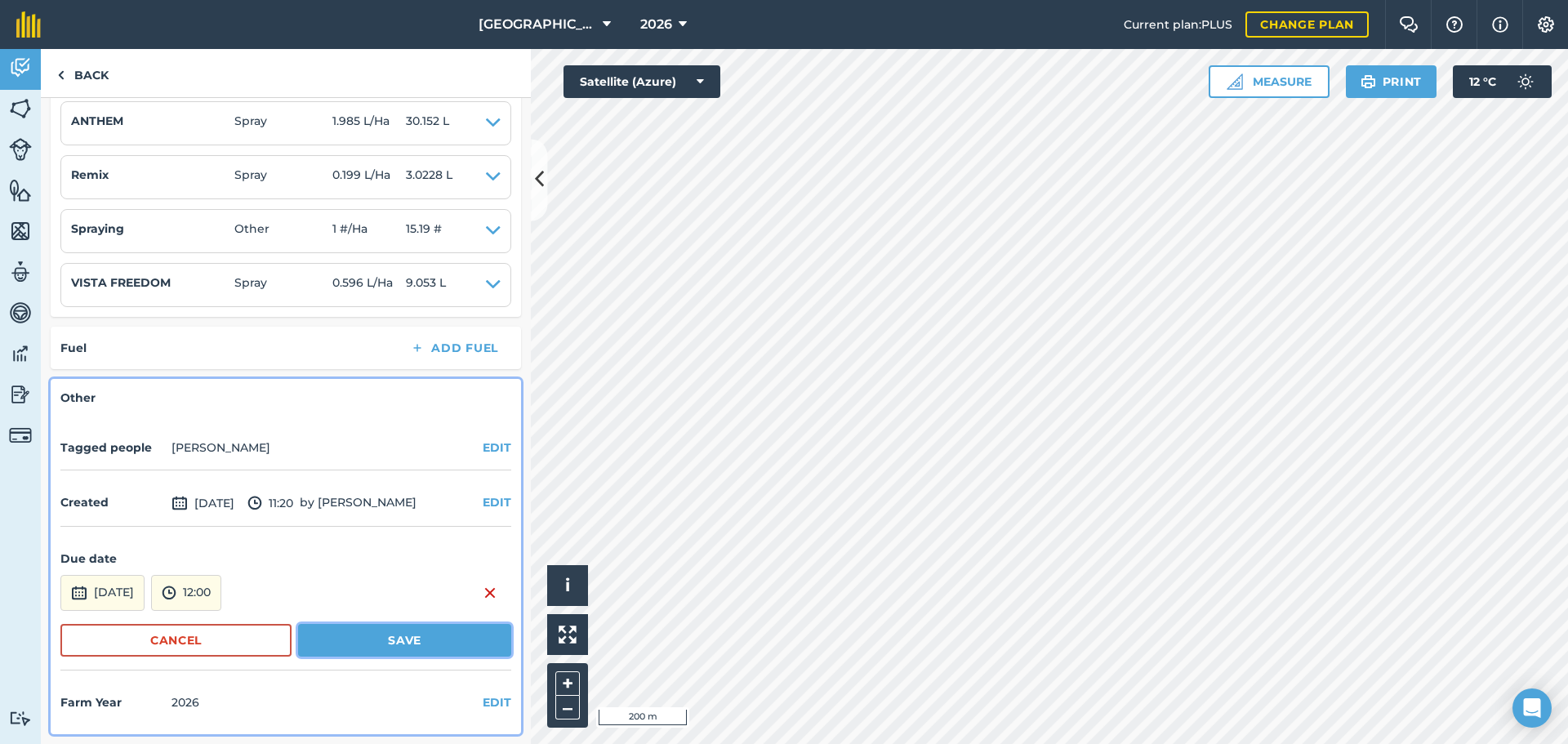
click at [347, 567] on button "Save" at bounding box center [404, 640] width 213 height 32
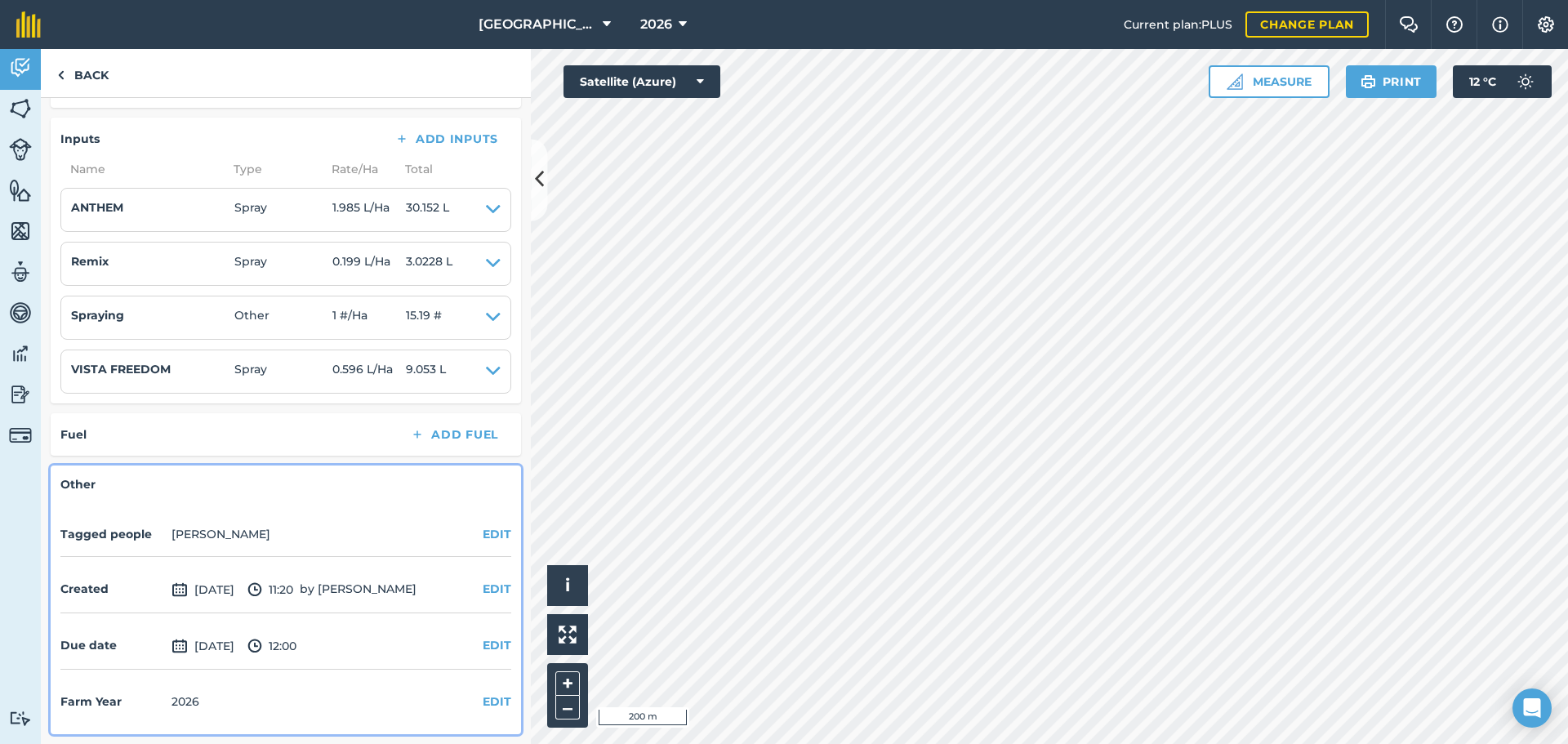
scroll to position [79, 0]
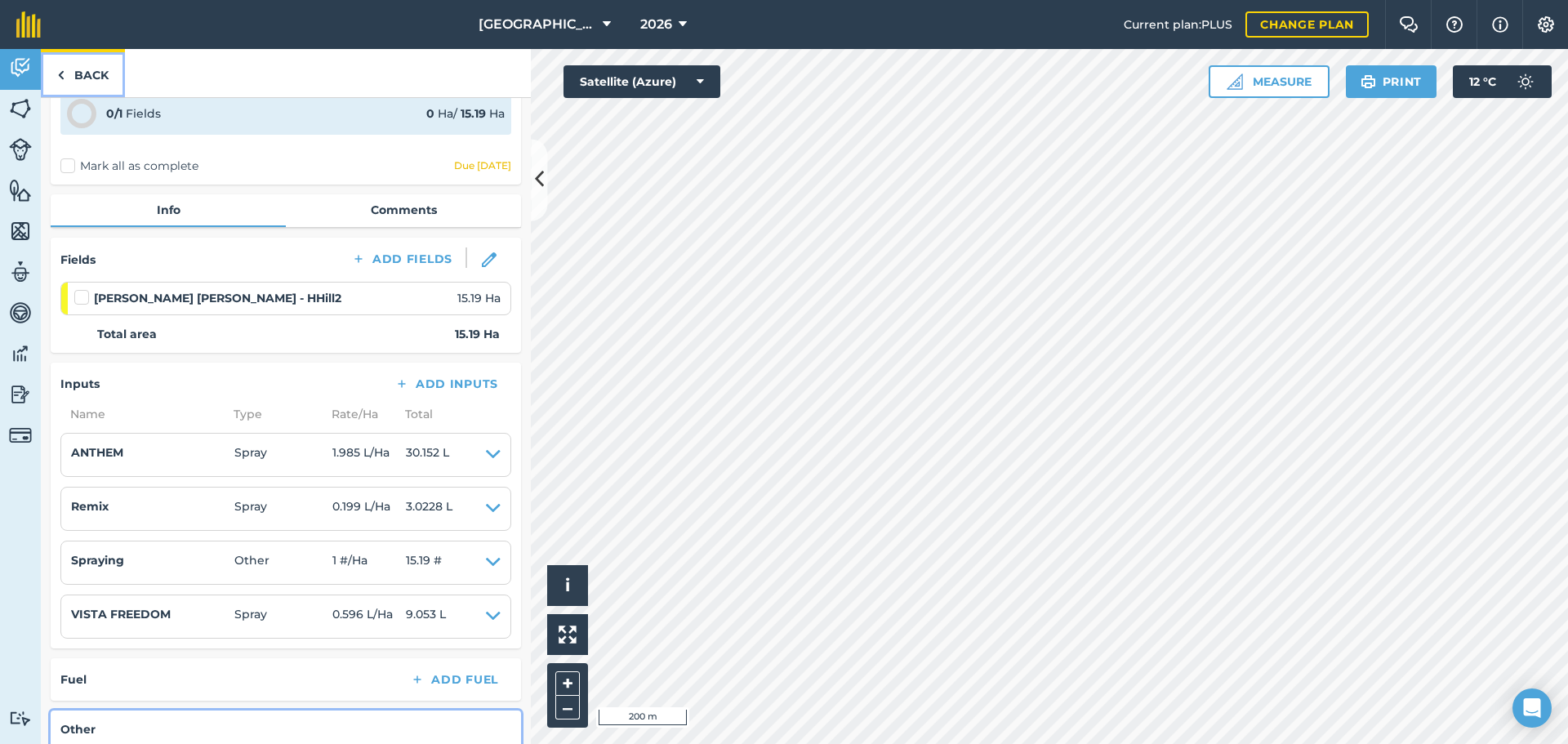
click at [85, 81] on link "Back" at bounding box center [83, 72] width 84 height 48
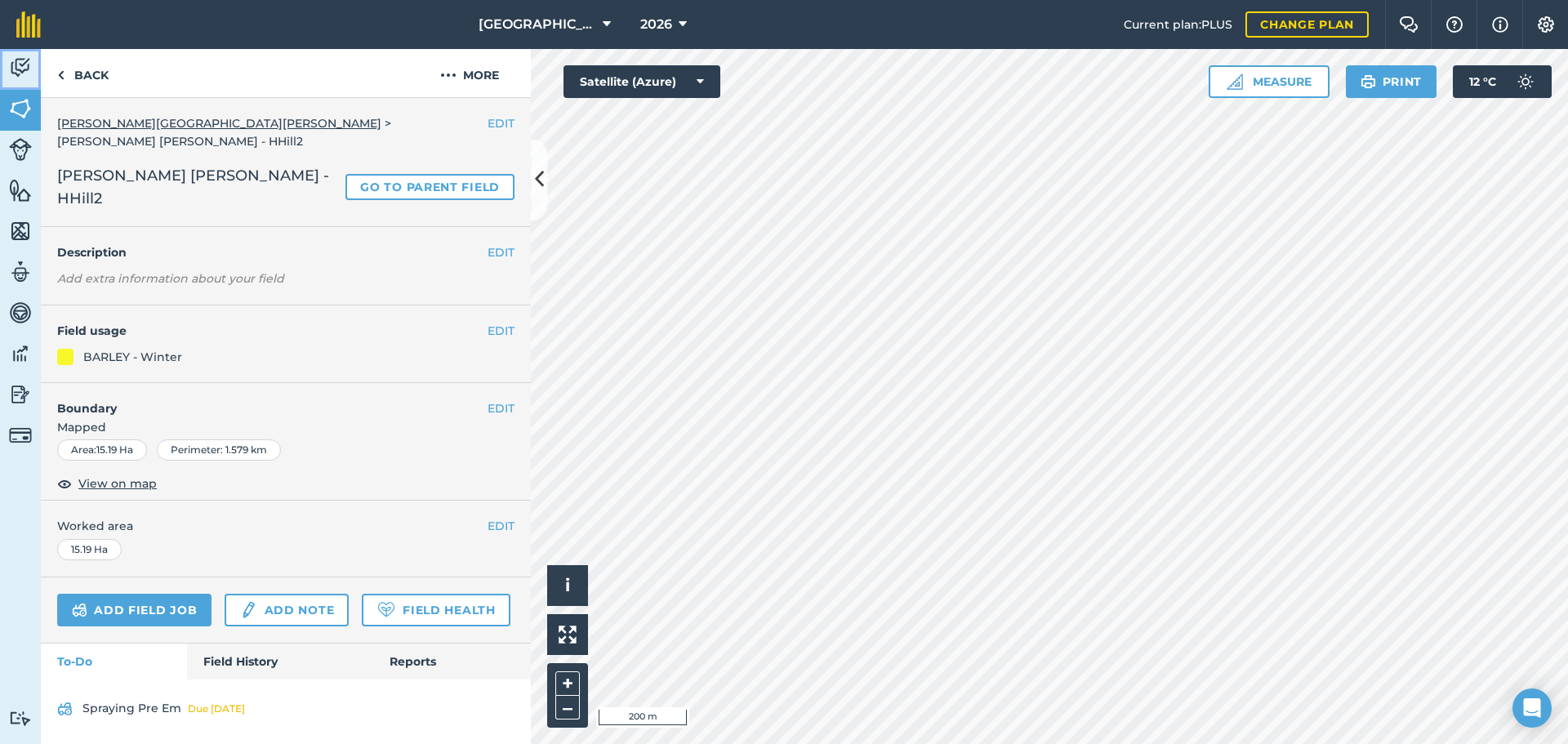
drag, startPoint x: 31, startPoint y: 87, endPoint x: 24, endPoint y: 71, distance: 17.5
click at [31, 86] on link "Activity" at bounding box center [20, 69] width 41 height 41
